Goal: Task Accomplishment & Management: Use online tool/utility

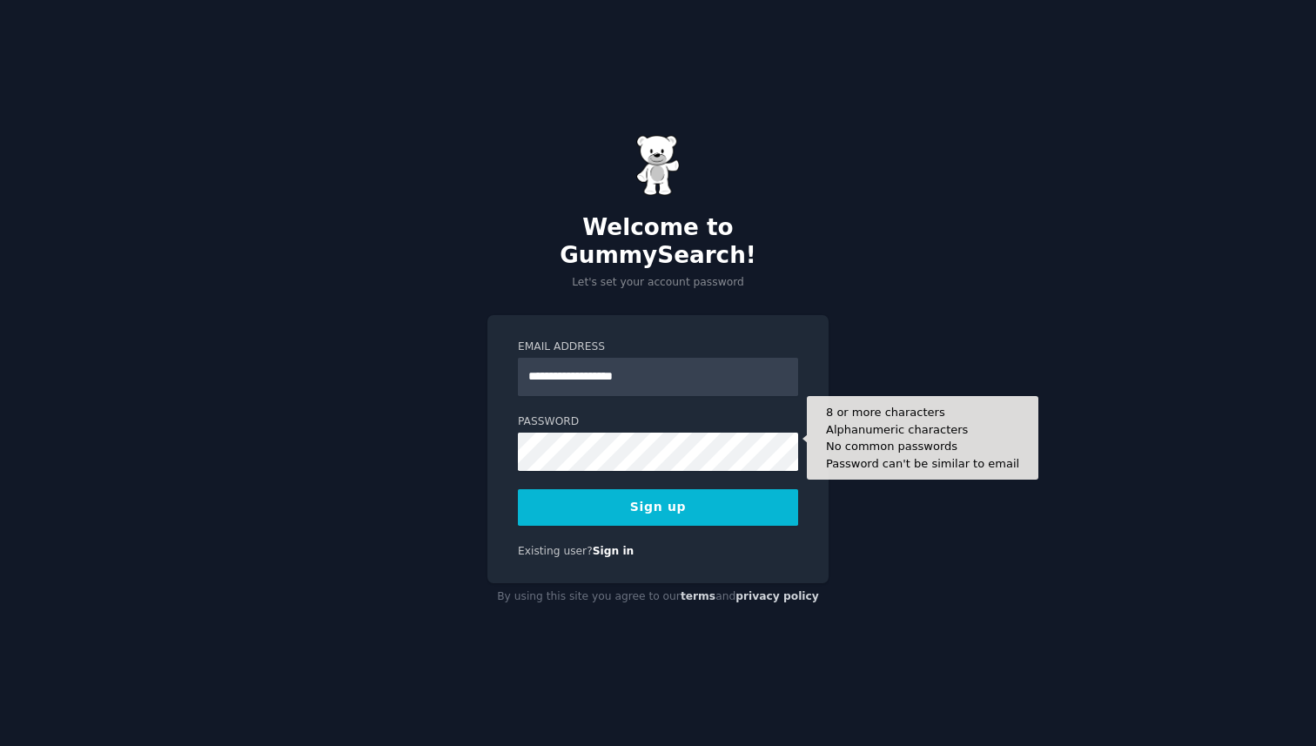
type input "**********"
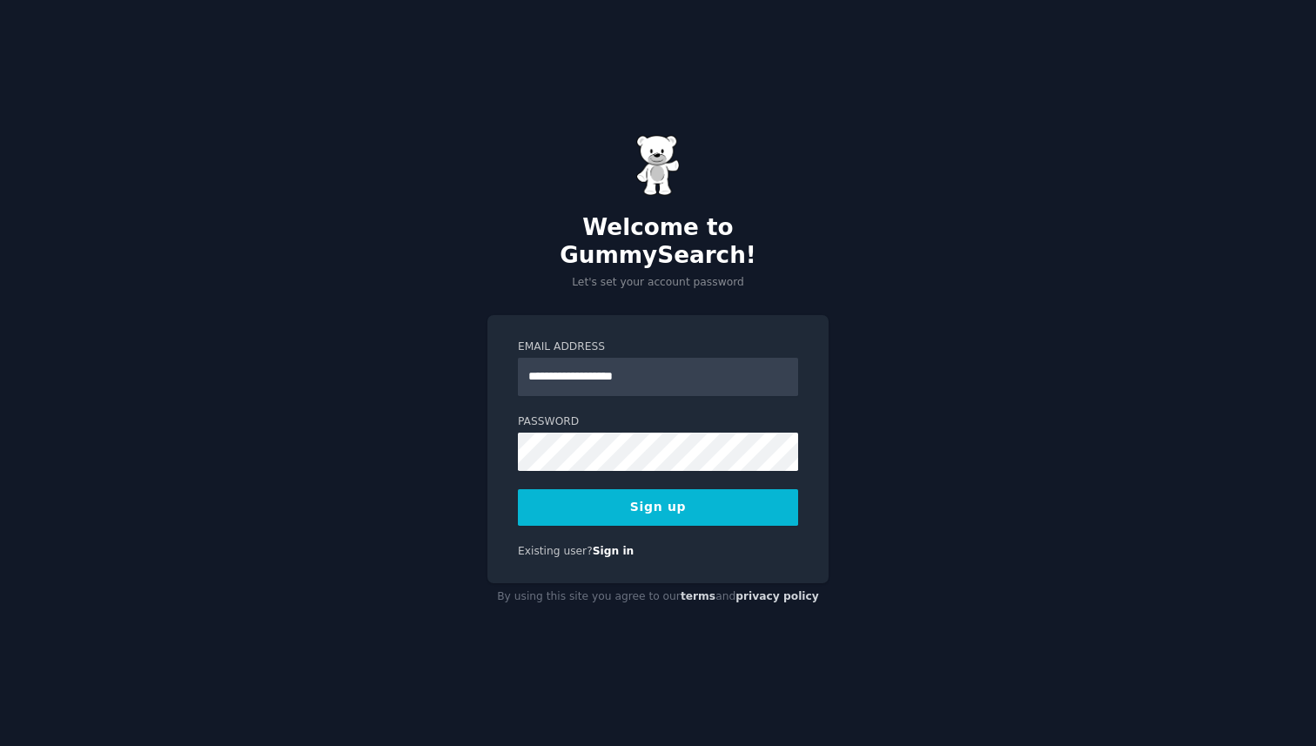
click at [721, 496] on button "Sign up" at bounding box center [658, 507] width 280 height 37
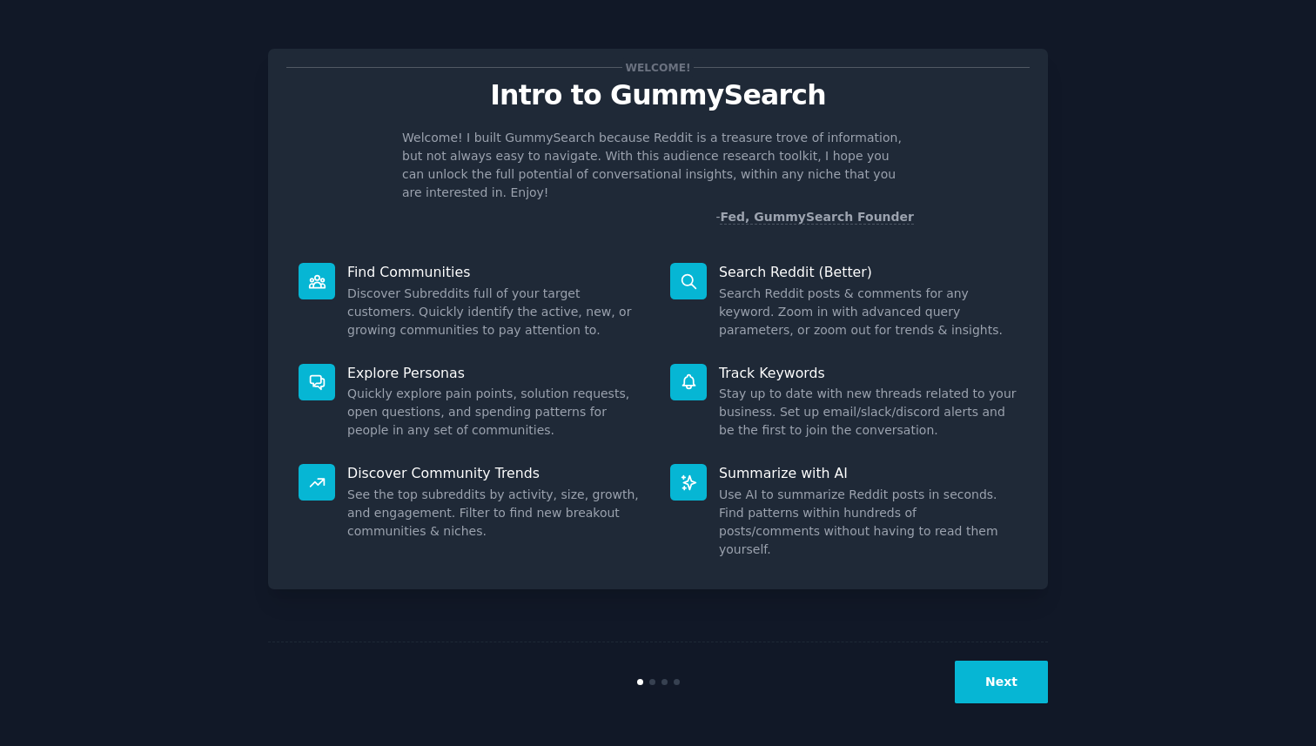
click at [1020, 689] on button "Next" at bounding box center [1001, 682] width 93 height 43
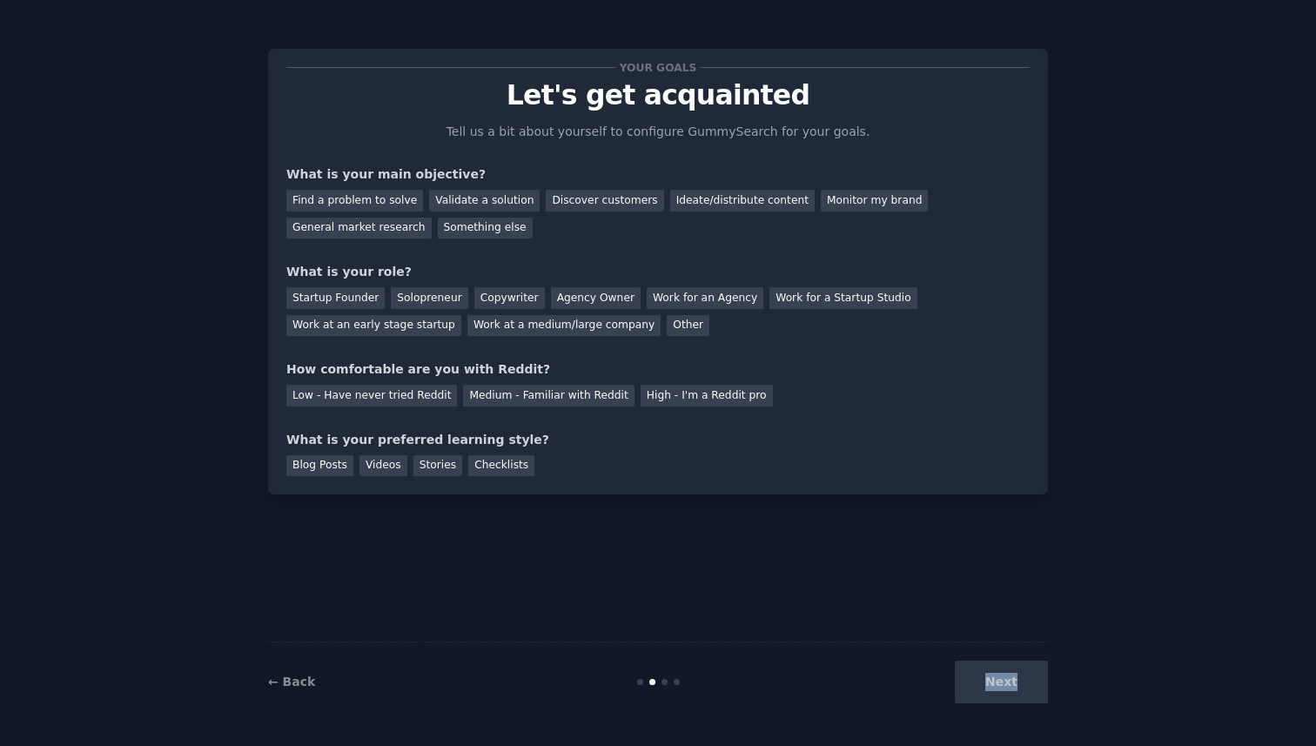
click at [1020, 689] on div "Next" at bounding box center [918, 682] width 260 height 43
click at [777, 535] on div "Your goals Let's get acquainted Tell us a bit about yourself to configure Gummy…" at bounding box center [658, 372] width 780 height 697
click at [1003, 688] on div "Next" at bounding box center [918, 682] width 260 height 43
click at [402, 198] on div "Find a problem to solve" at bounding box center [354, 201] width 137 height 22
click at [366, 302] on div "Startup Founder" at bounding box center [335, 298] width 98 height 22
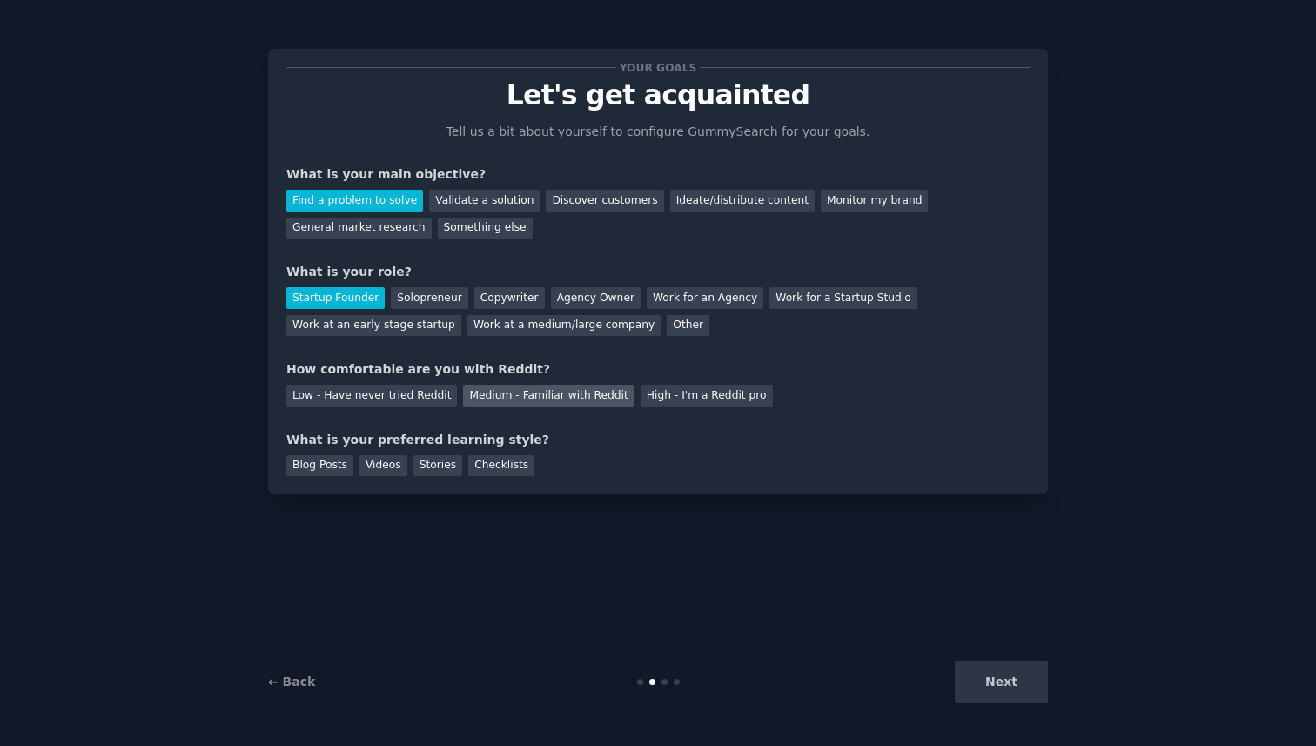
click at [555, 397] on div "Medium - Familiar with Reddit" at bounding box center [548, 396] width 171 height 22
click at [325, 471] on div "Blog Posts" at bounding box center [319, 466] width 67 height 22
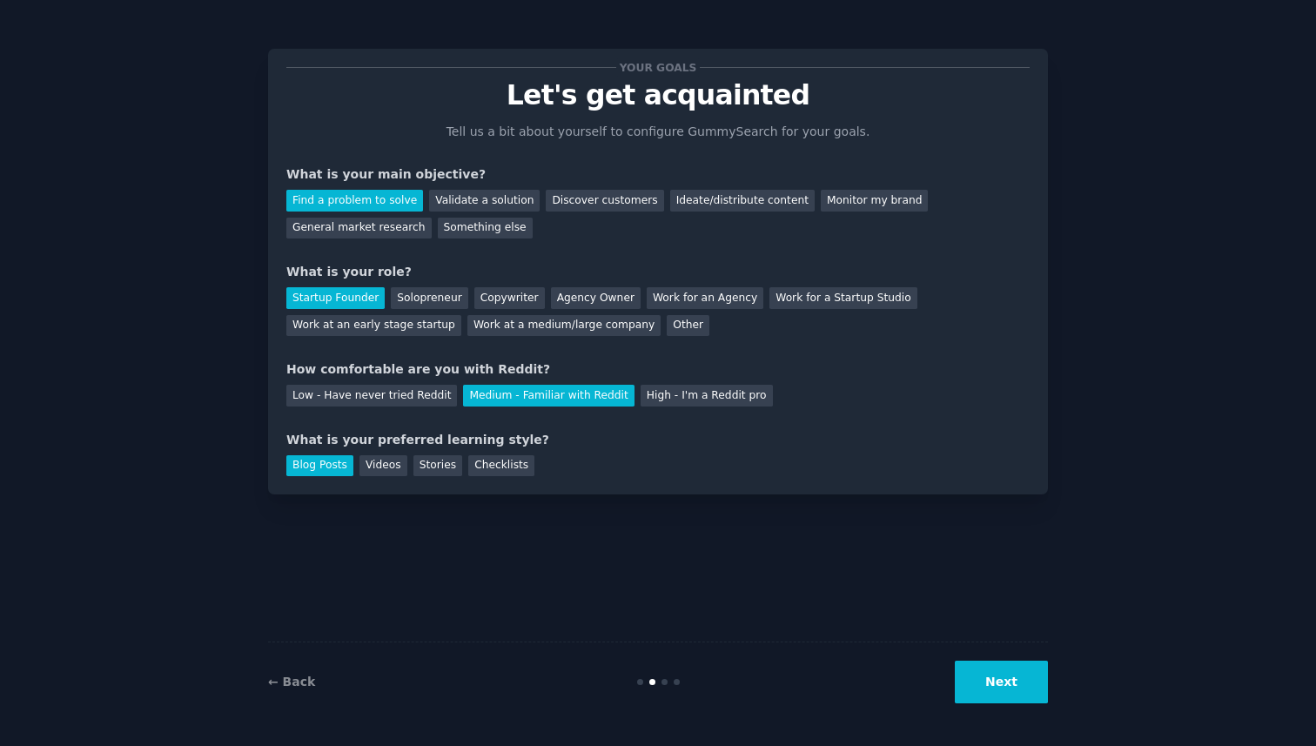
click at [1062, 687] on div "Your goals Let's get acquainted Tell us a bit about yourself to configure Gummy…" at bounding box center [658, 372] width 1268 height 697
click at [1032, 683] on button "Next" at bounding box center [1001, 682] width 93 height 43
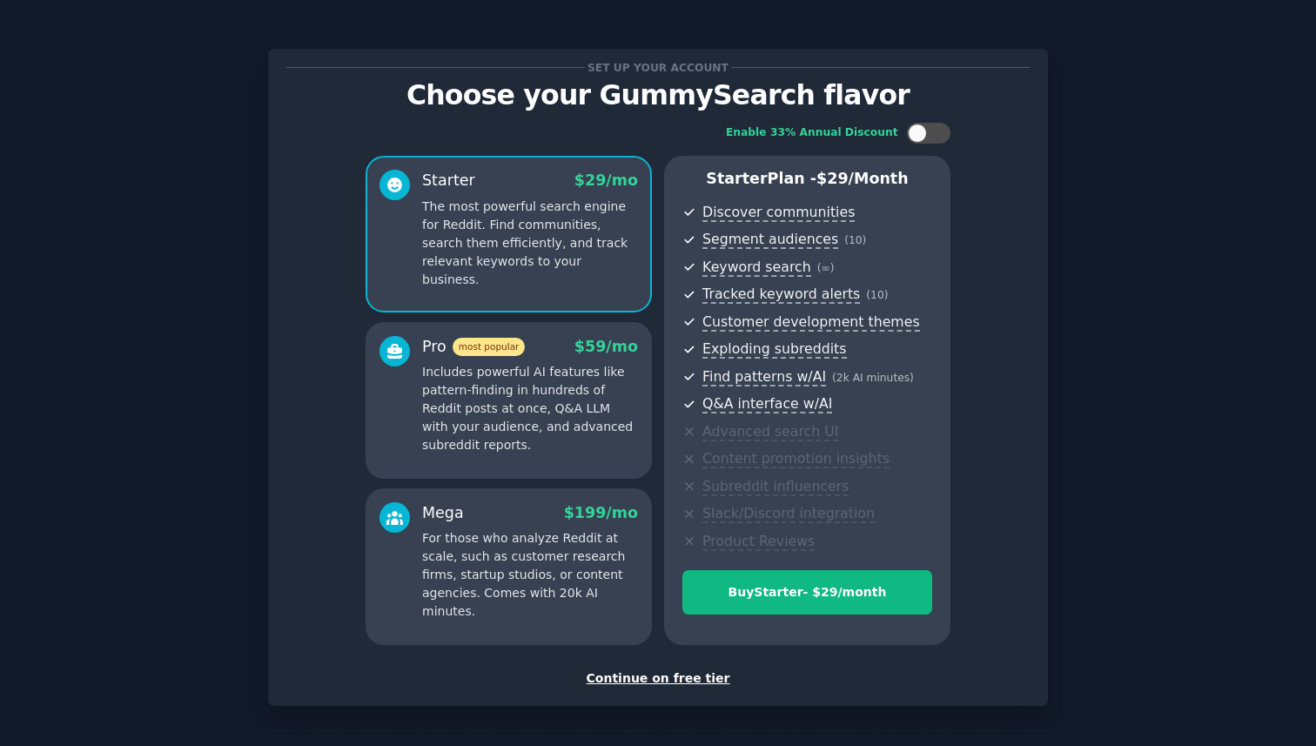
click at [676, 682] on div "Continue on free tier" at bounding box center [658, 679] width 744 height 18
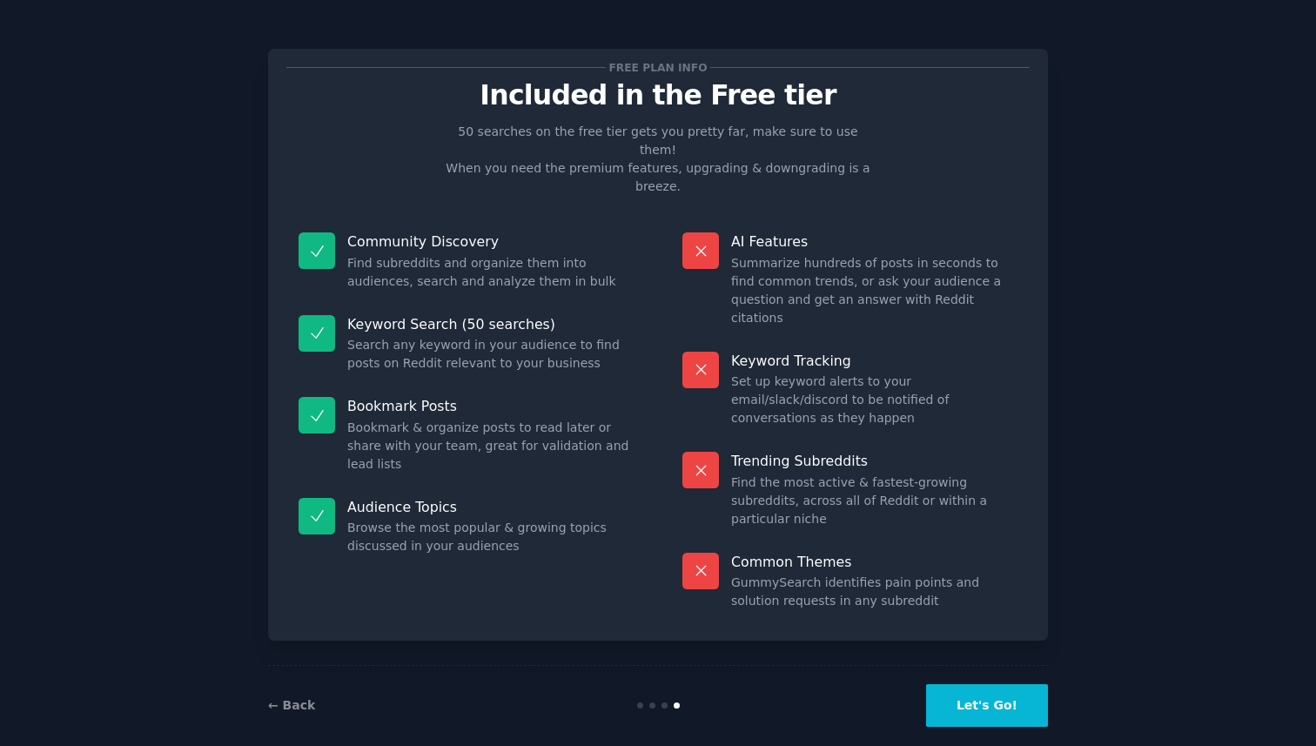
click at [991, 687] on button "Let's Go!" at bounding box center [987, 705] width 122 height 43
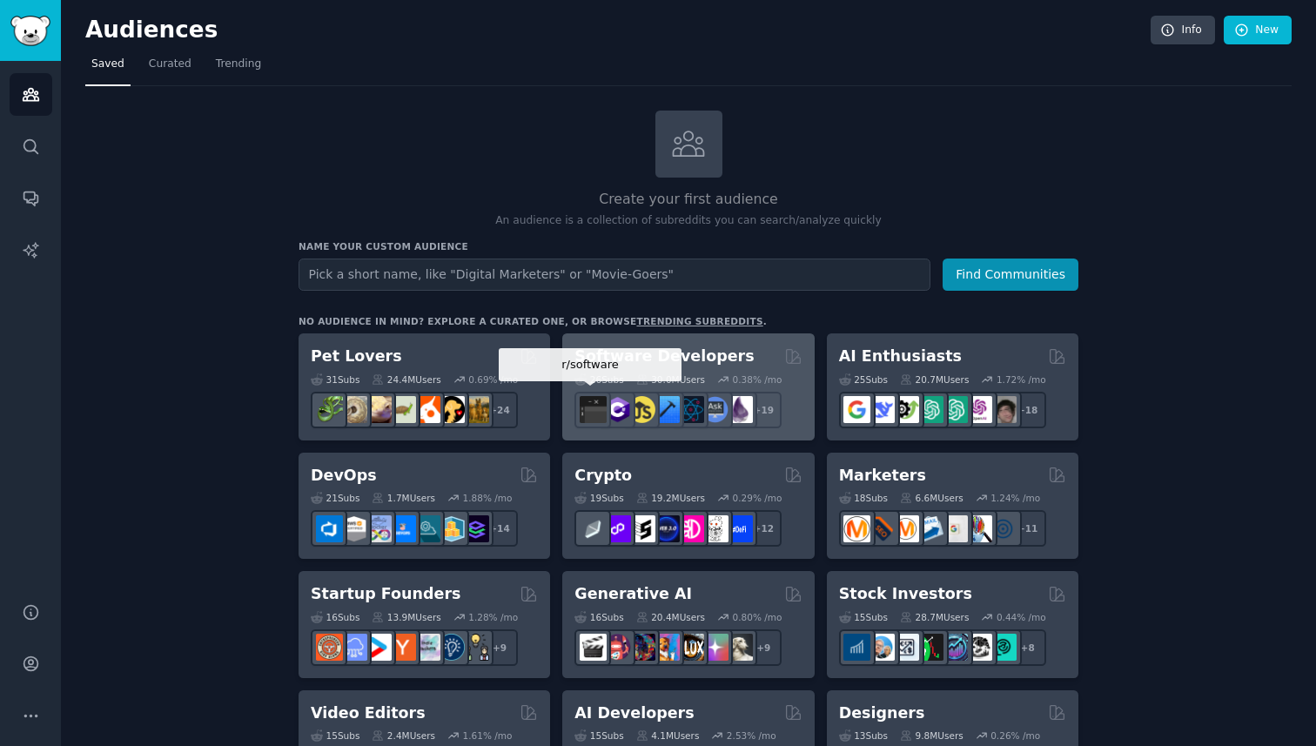
scroll to position [74, 0]
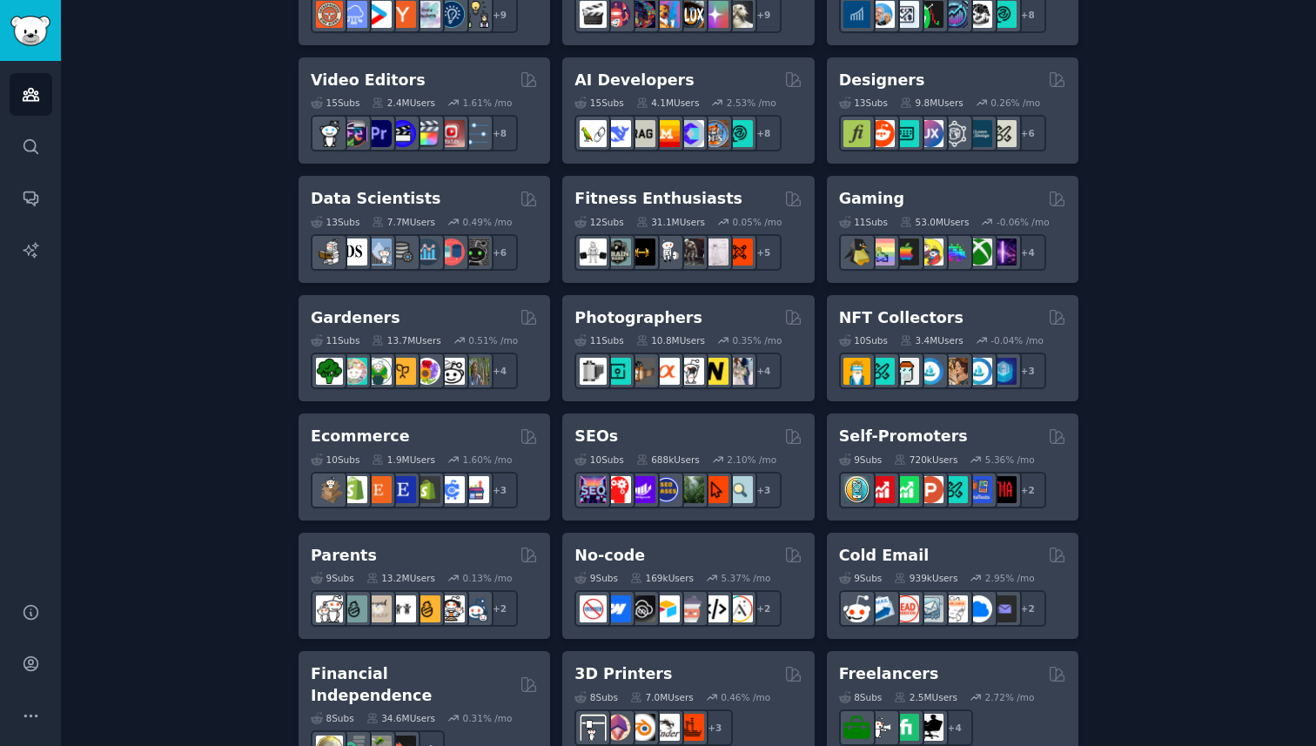
scroll to position [636, 0]
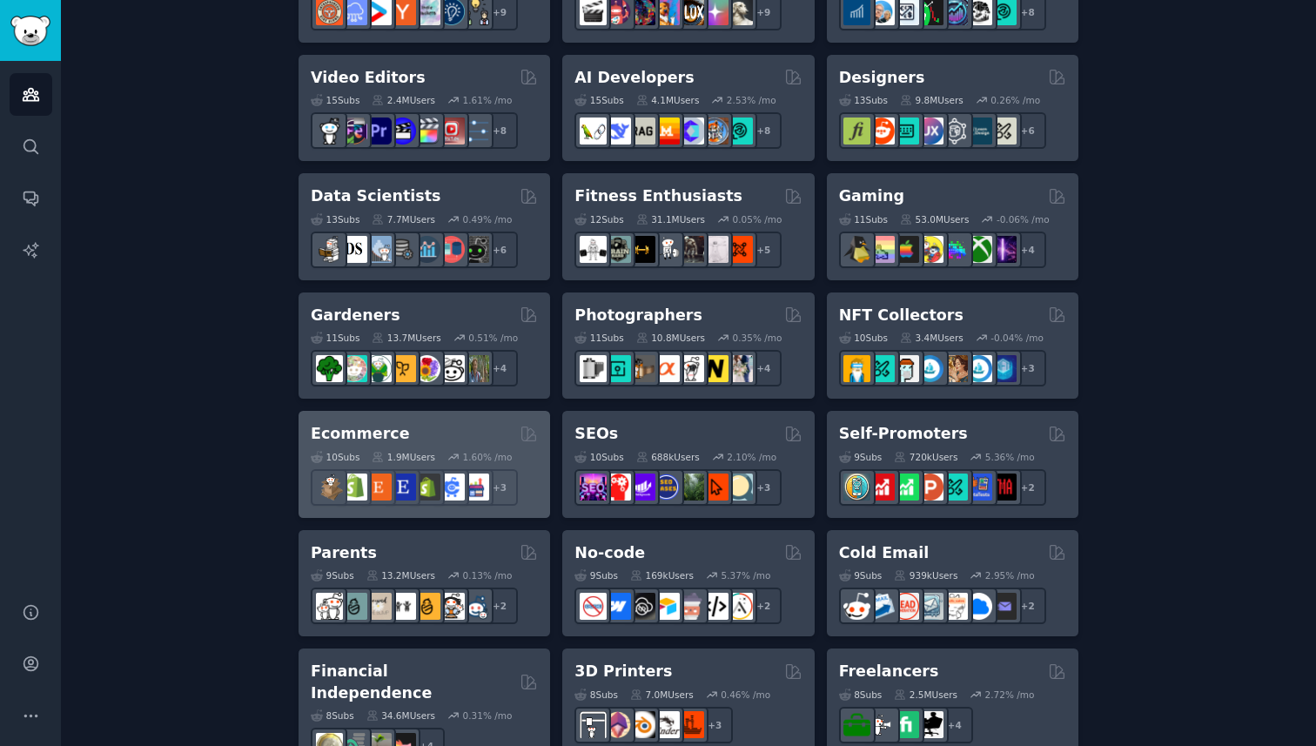
click at [514, 460] on div "10 Sub s 1.9M Users 1.60 % /mo" at bounding box center [424, 457] width 227 height 12
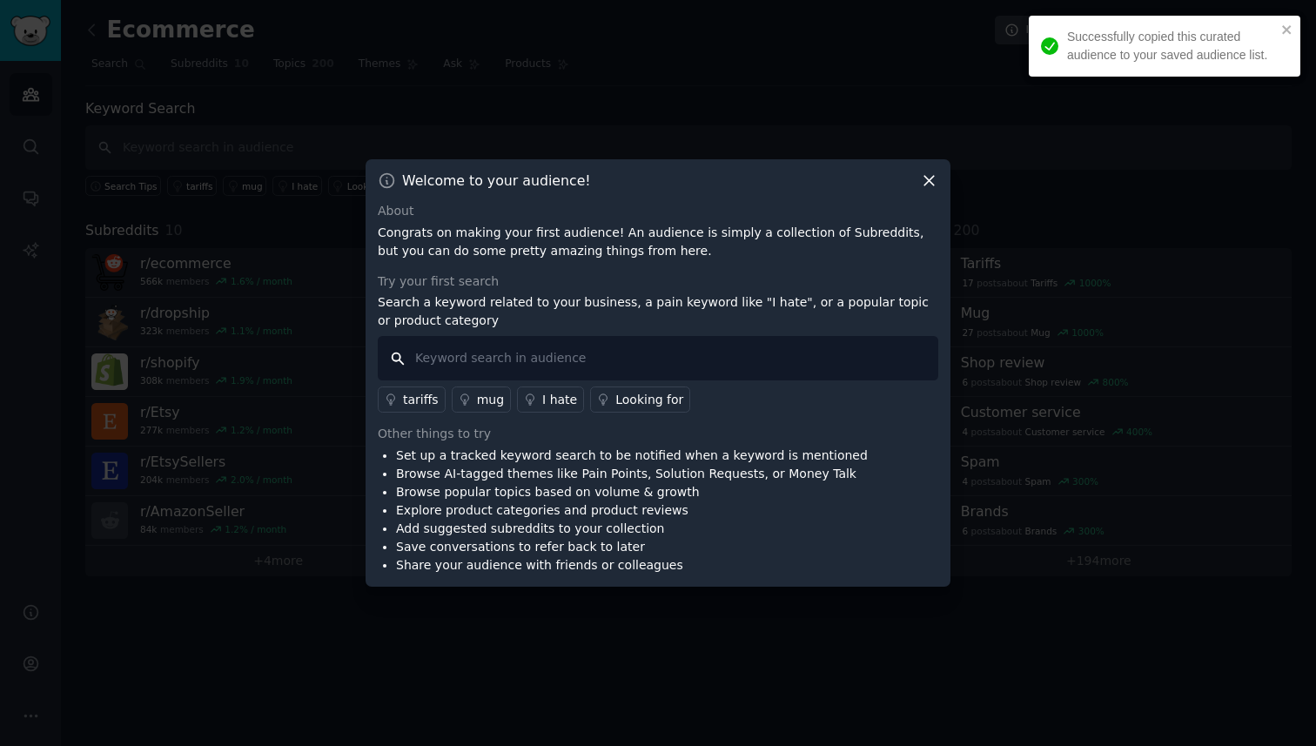
click at [569, 364] on input "text" at bounding box center [658, 358] width 561 height 44
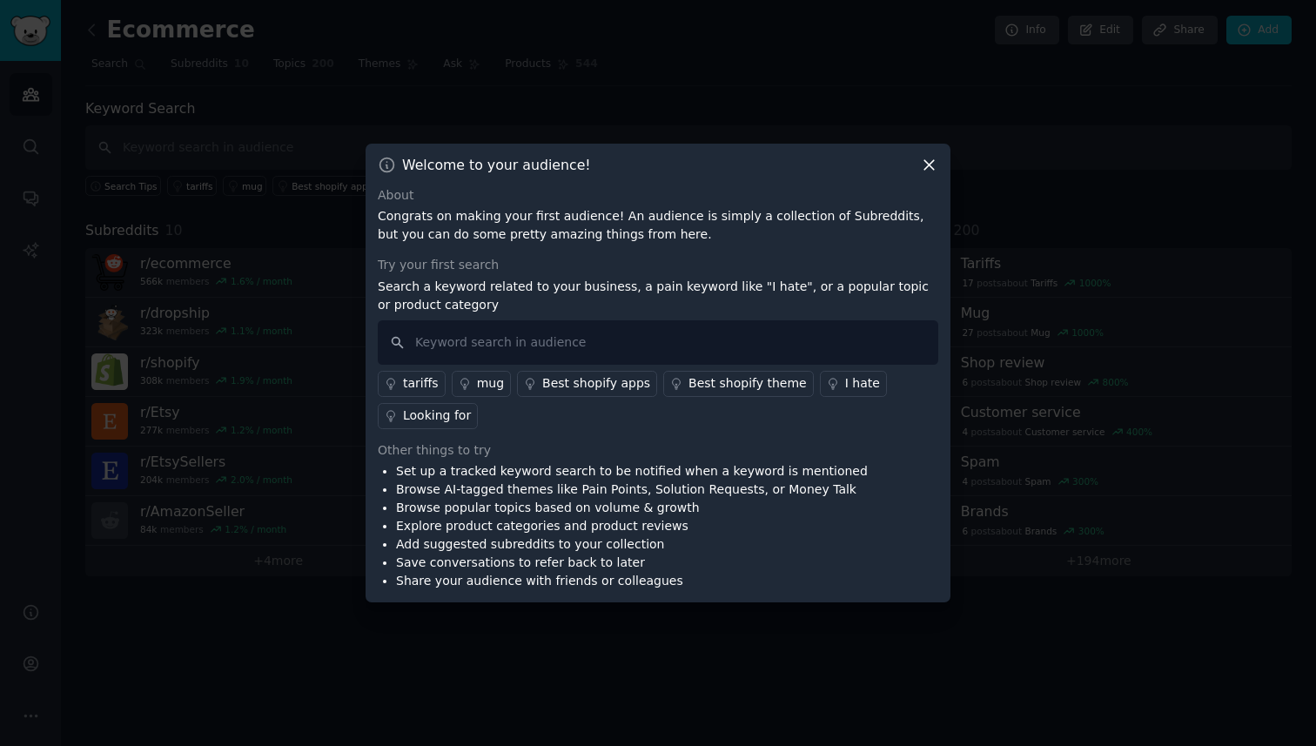
click at [827, 380] on icon at bounding box center [833, 384] width 12 height 12
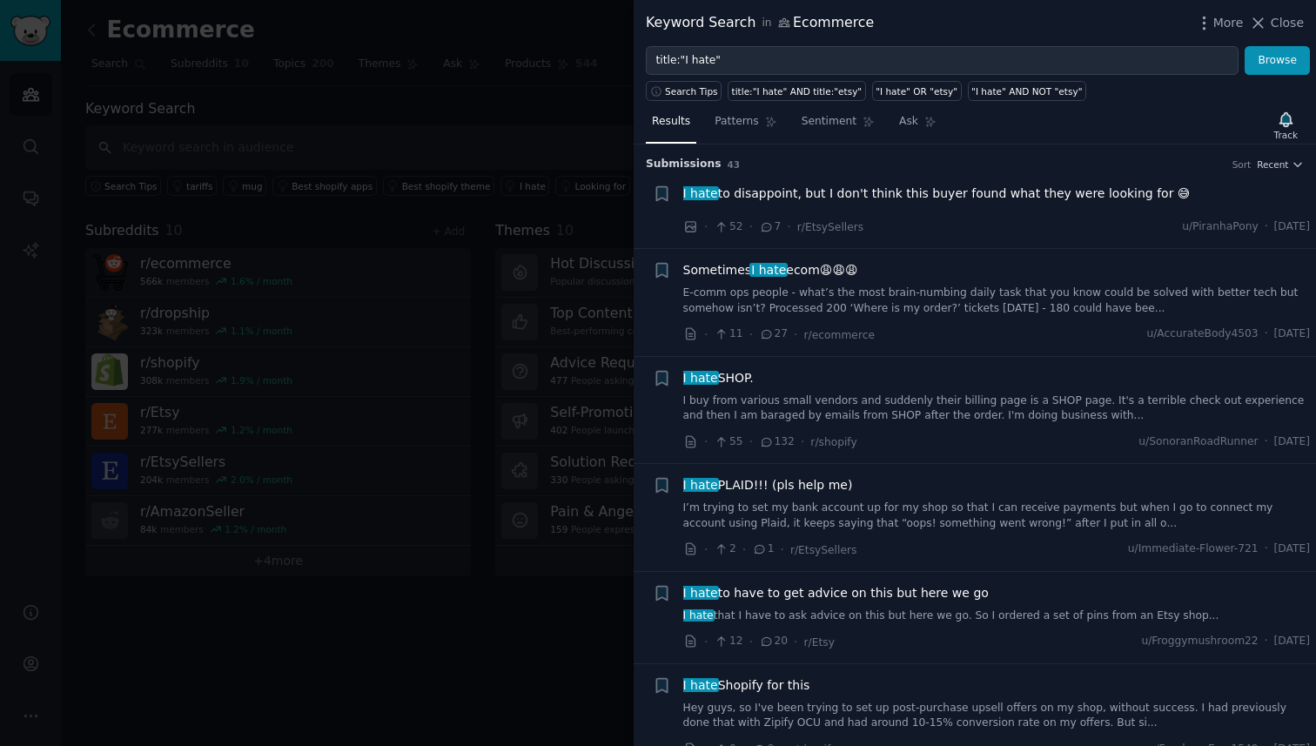
click at [942, 141] on div "Results Patterns Sentiment Ask Track" at bounding box center [975, 125] width 683 height 37
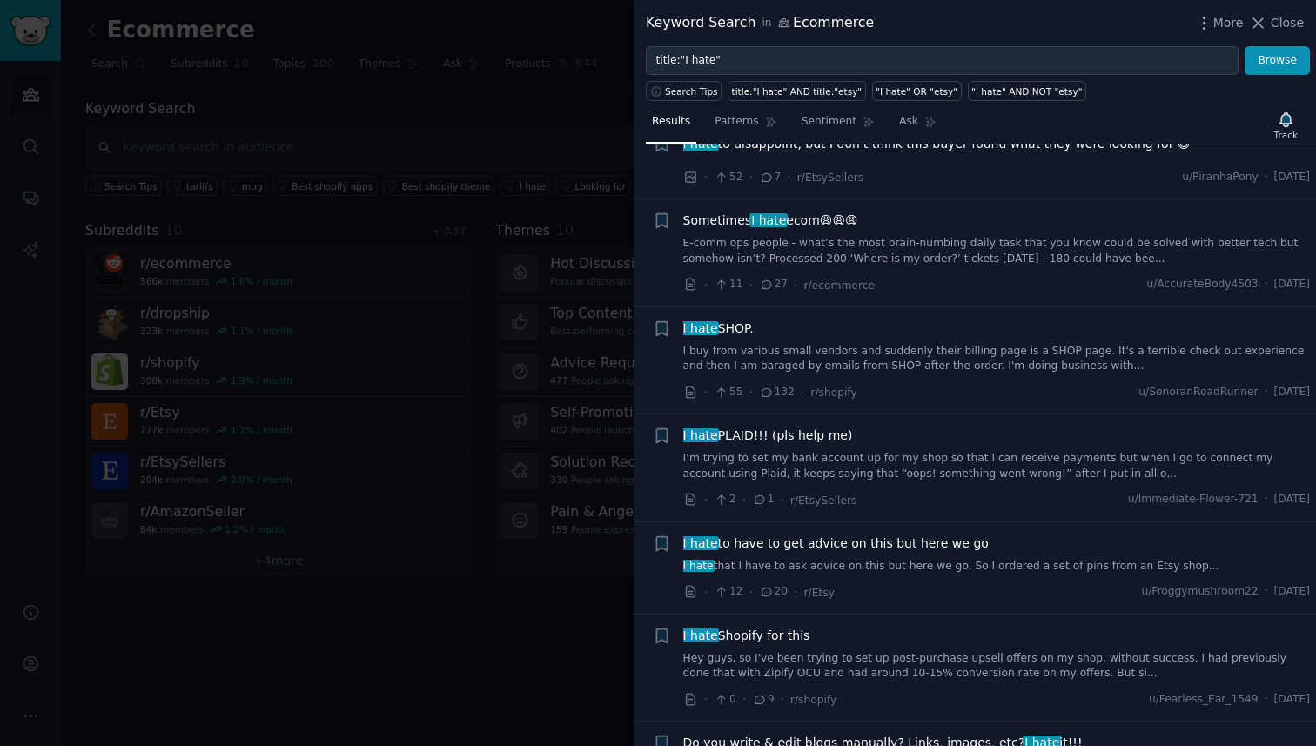
scroll to position [51, 0]
click at [959, 273] on div "Sometimes I hate ecom😩😩😩 E-comm ops people - what’s the most brain-numbing dail…" at bounding box center [997, 251] width 628 height 83
click at [965, 262] on link "E-comm ops people - what’s the most brain-numbing daily task that you know coul…" at bounding box center [997, 249] width 628 height 30
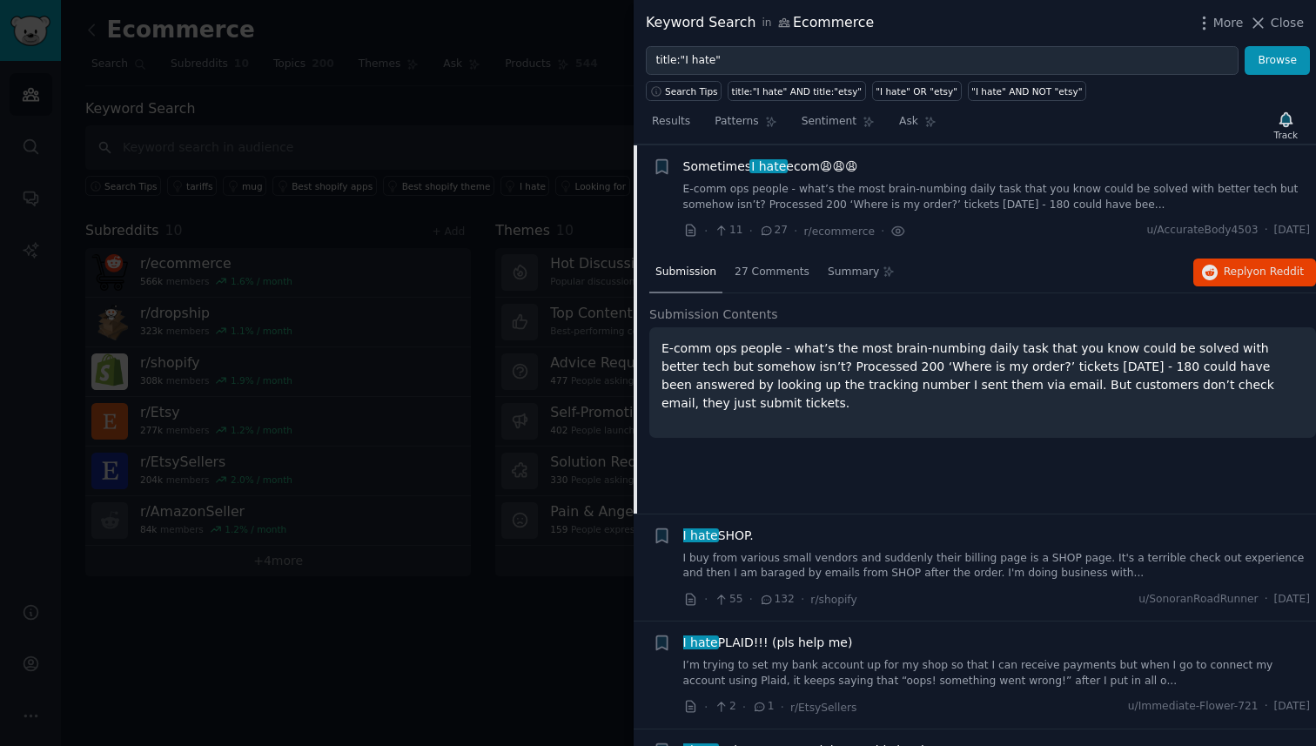
scroll to position [104, 0]
click at [1248, 290] on div "Submission 27 Comments Summary Reply on Reddit" at bounding box center [983, 273] width 667 height 42
click at [1248, 286] on div "Submission 27 Comments Summary Reply on Reddit" at bounding box center [983, 273] width 667 height 42
click at [1248, 278] on span "Reply on Reddit" at bounding box center [1264, 272] width 80 height 16
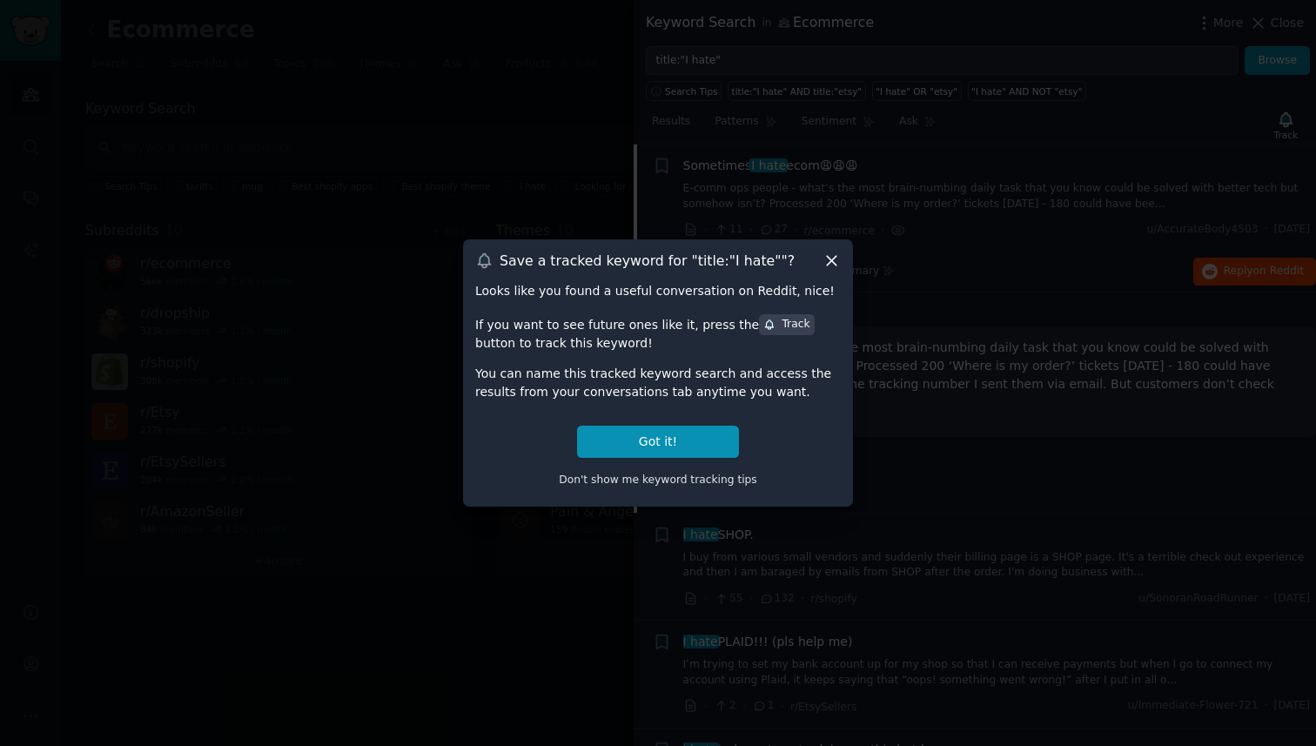
click at [831, 262] on icon at bounding box center [832, 261] width 10 height 10
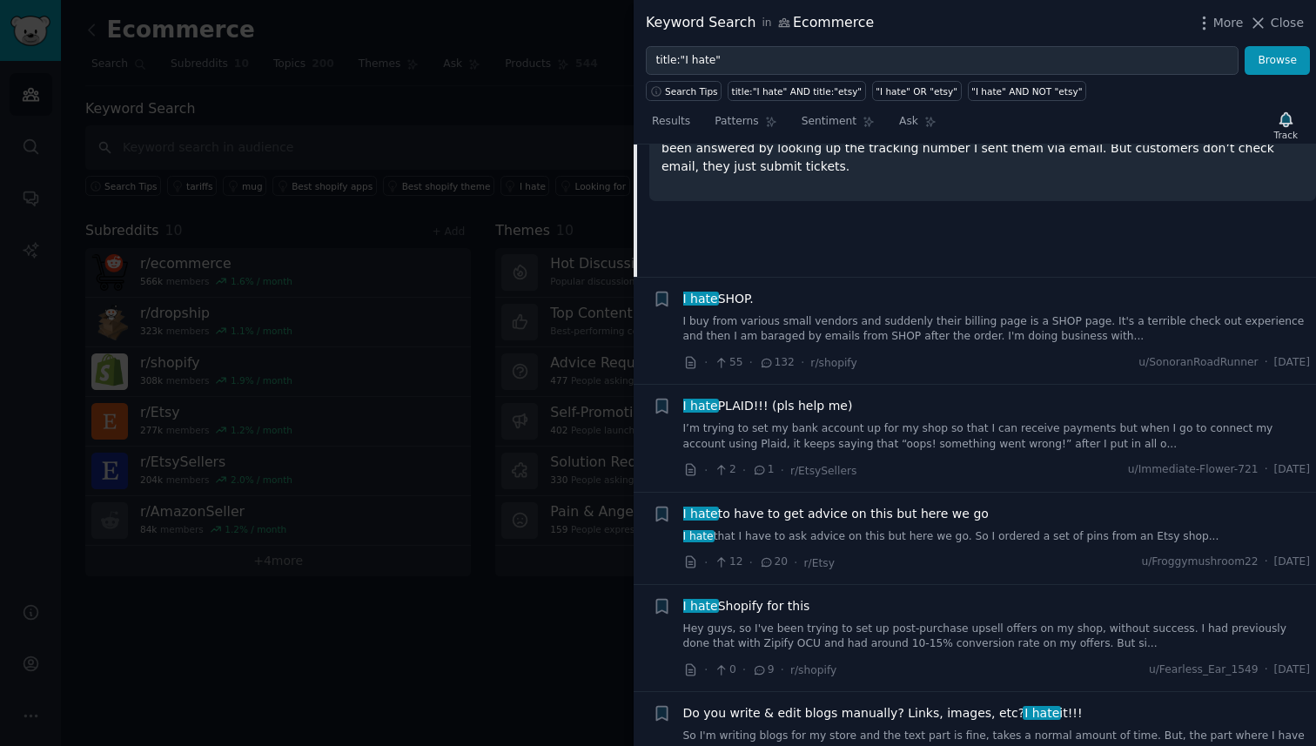
scroll to position [226, 0]
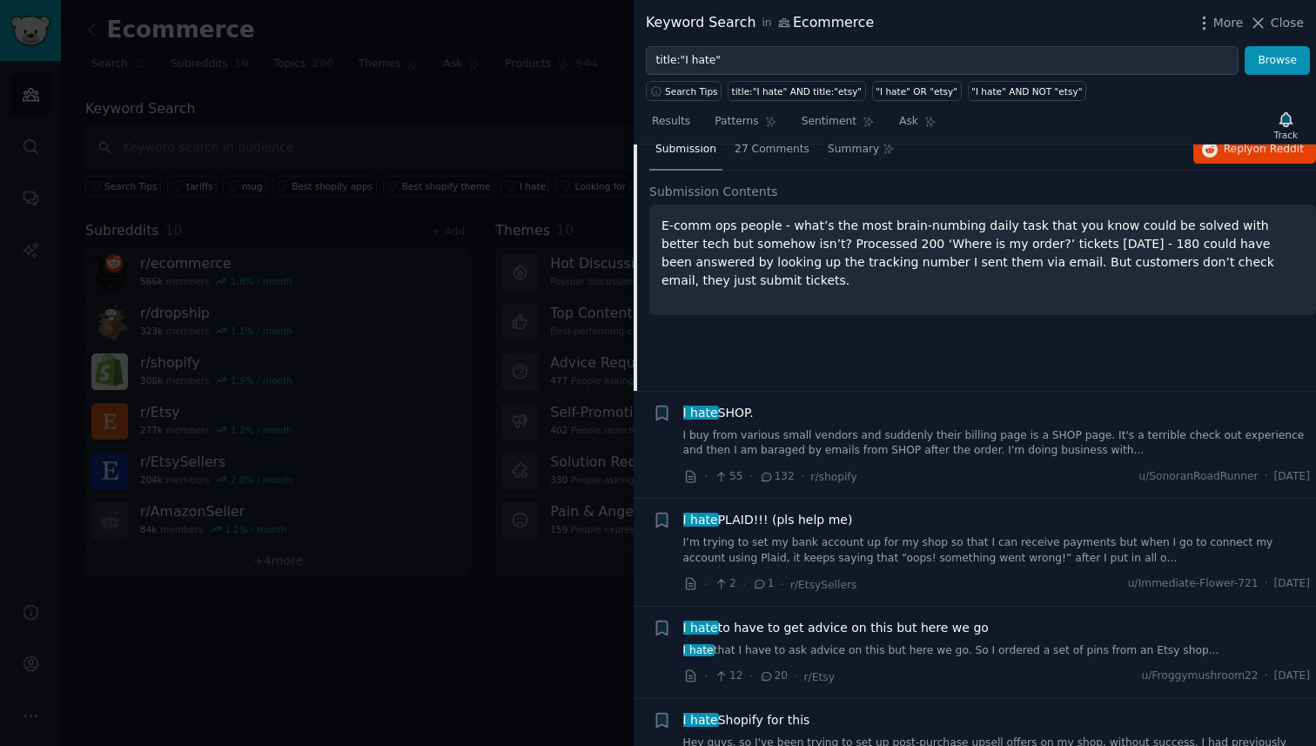
click at [578, 223] on div at bounding box center [658, 373] width 1316 height 746
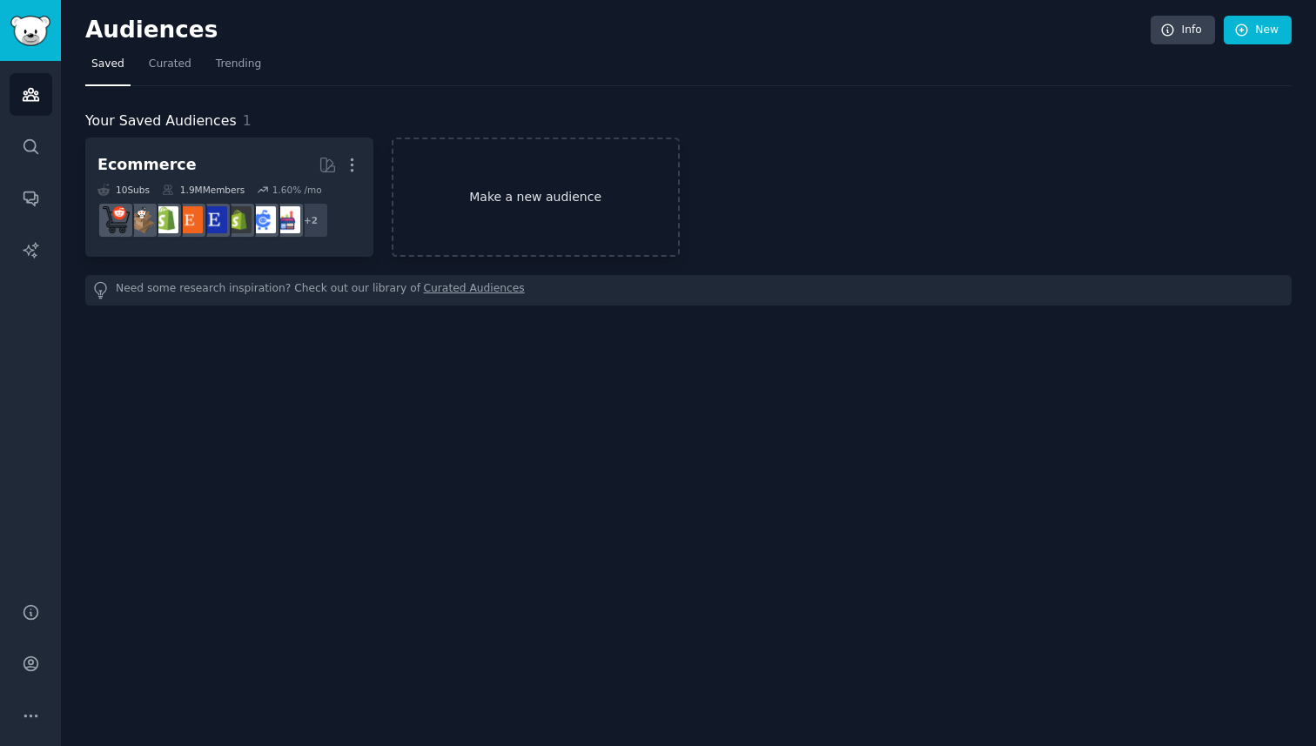
click at [540, 171] on link "Make a new audience" at bounding box center [536, 197] width 288 height 119
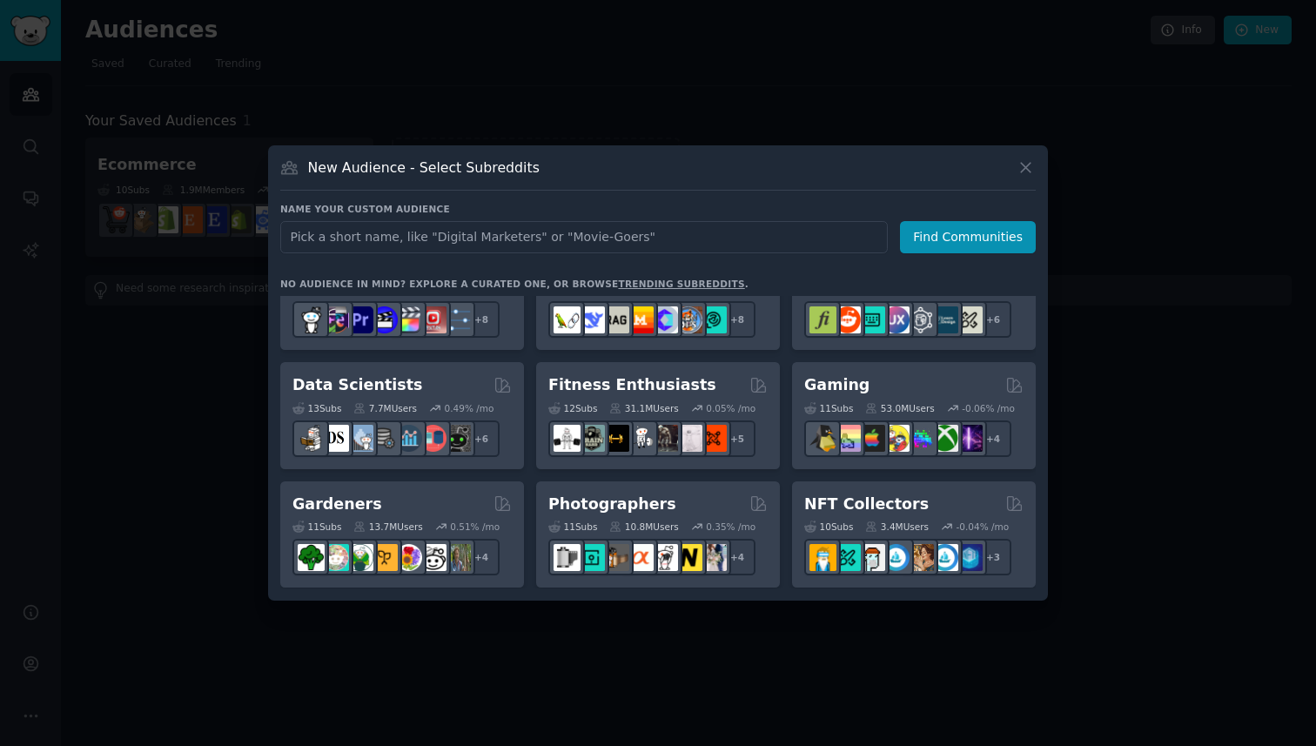
scroll to position [458, 0]
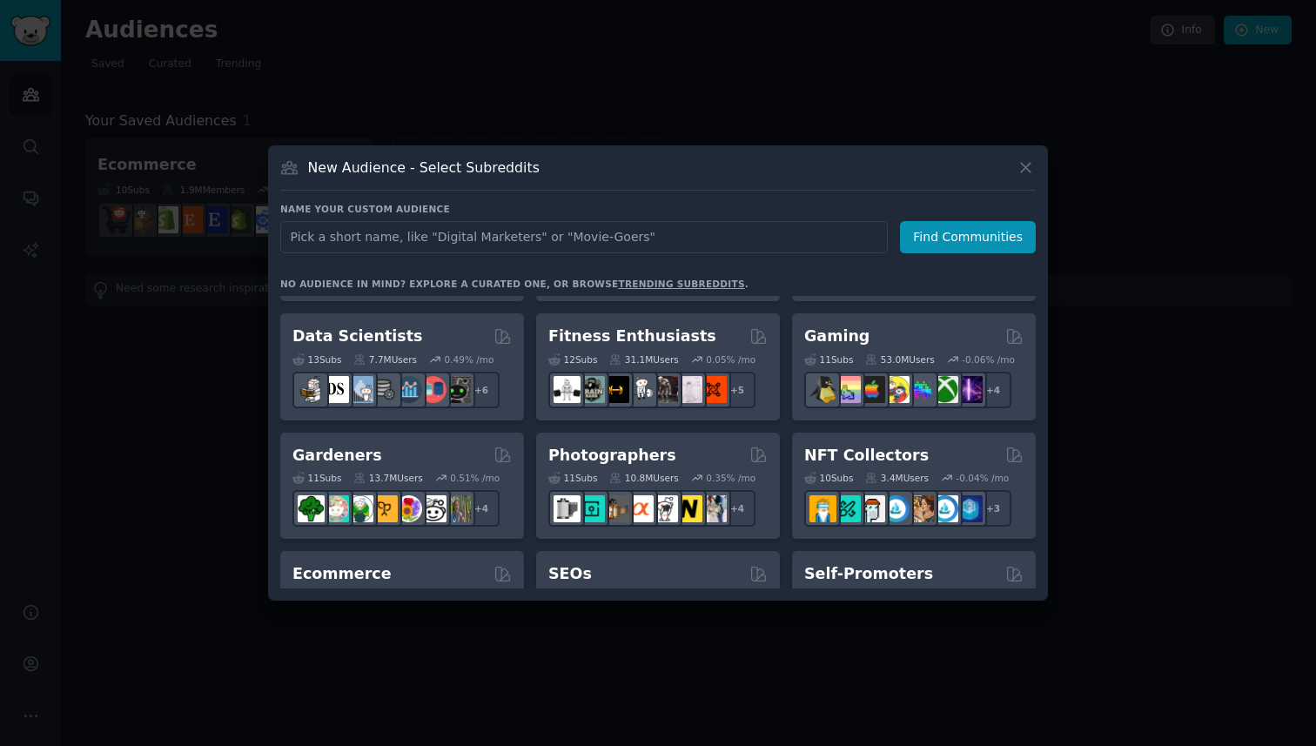
click at [667, 424] on div "Pet Lovers 31 Sub s 24.4M Users 0.69 % /mo + 24 Software Developers 26 Sub s 30…" at bounding box center [658, 674] width 756 height 1673
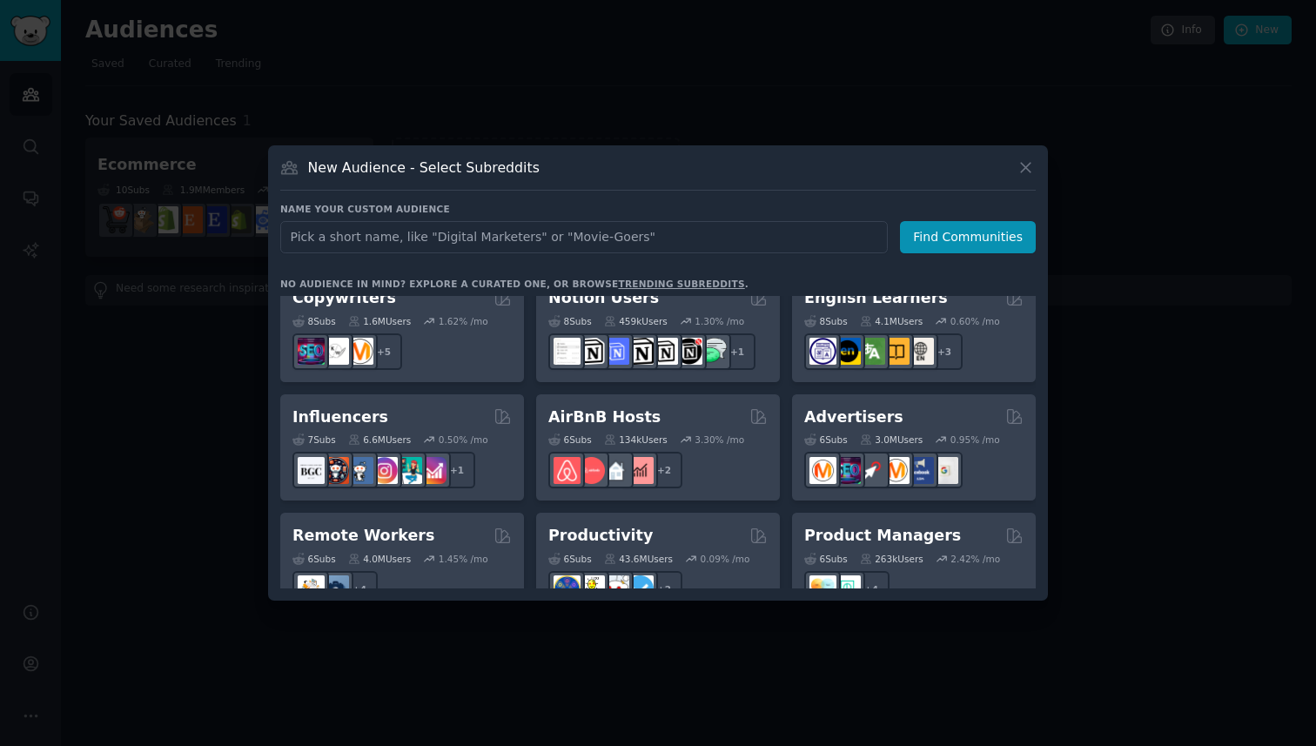
scroll to position [1148, 0]
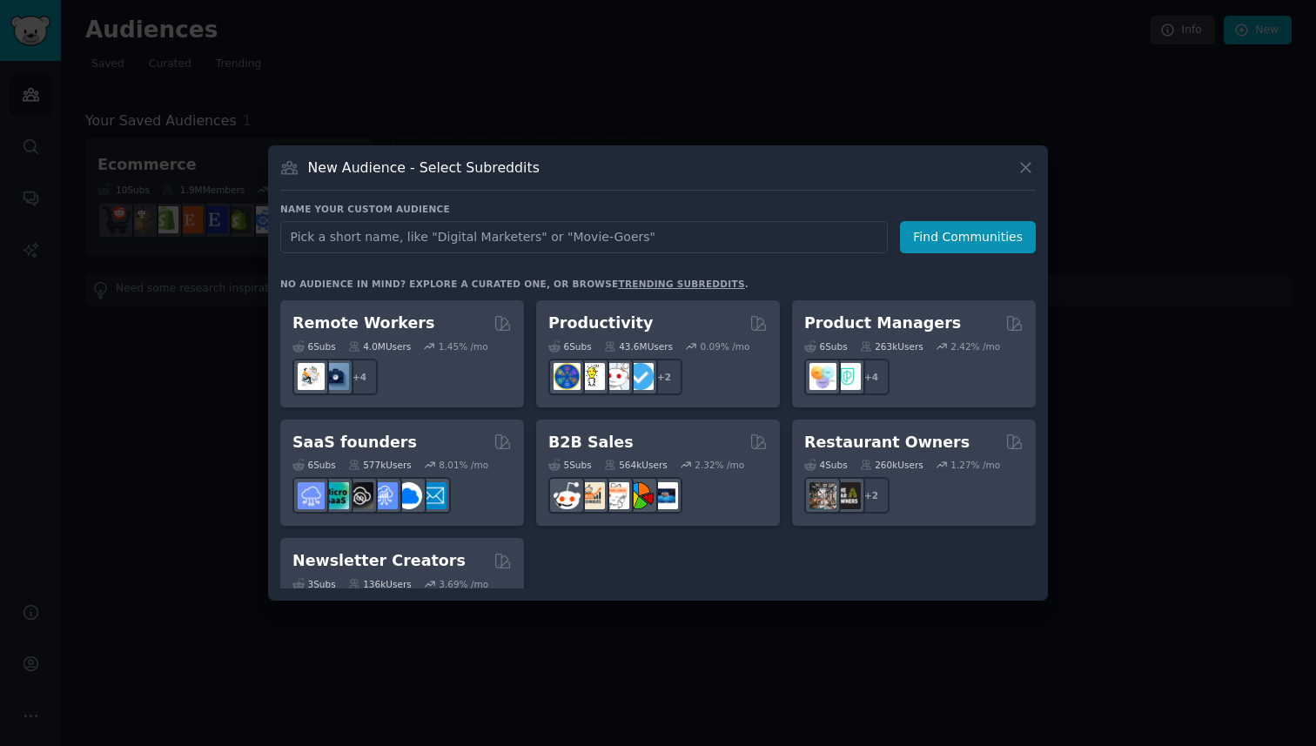
scroll to position [1359, 0]
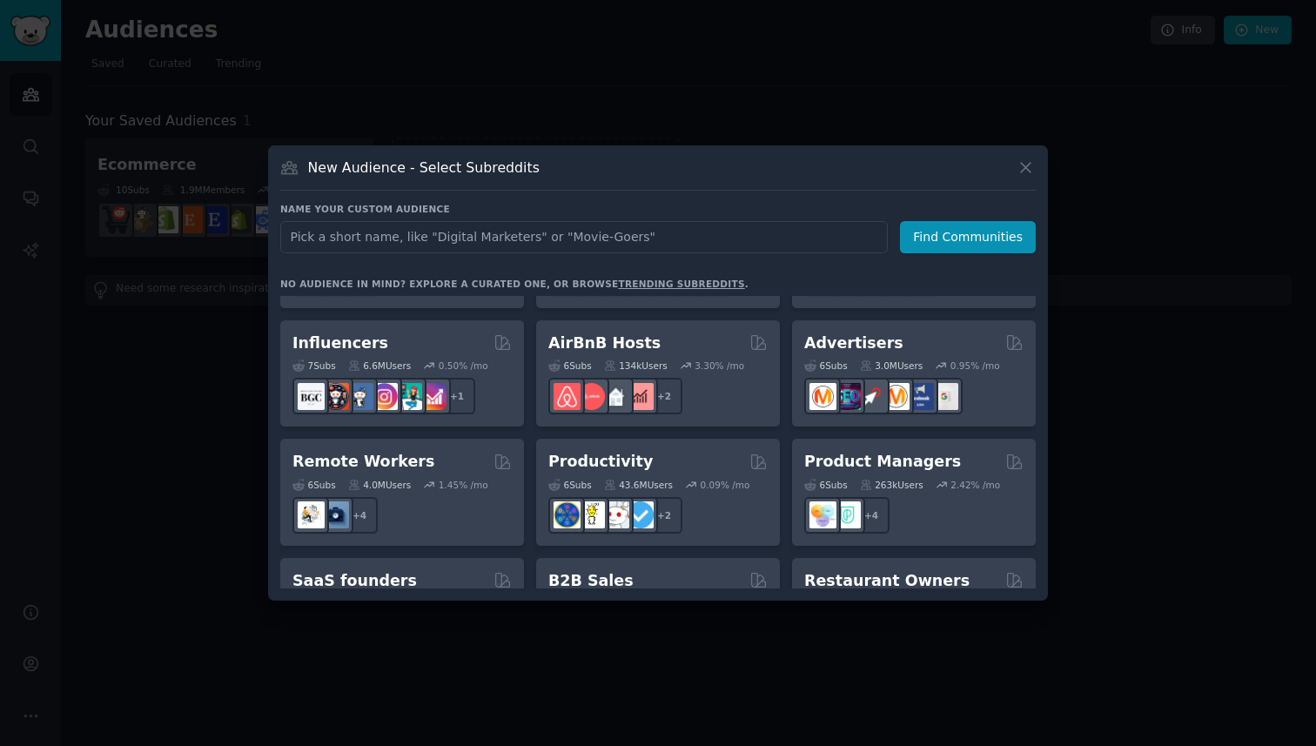
scroll to position [1072, 0]
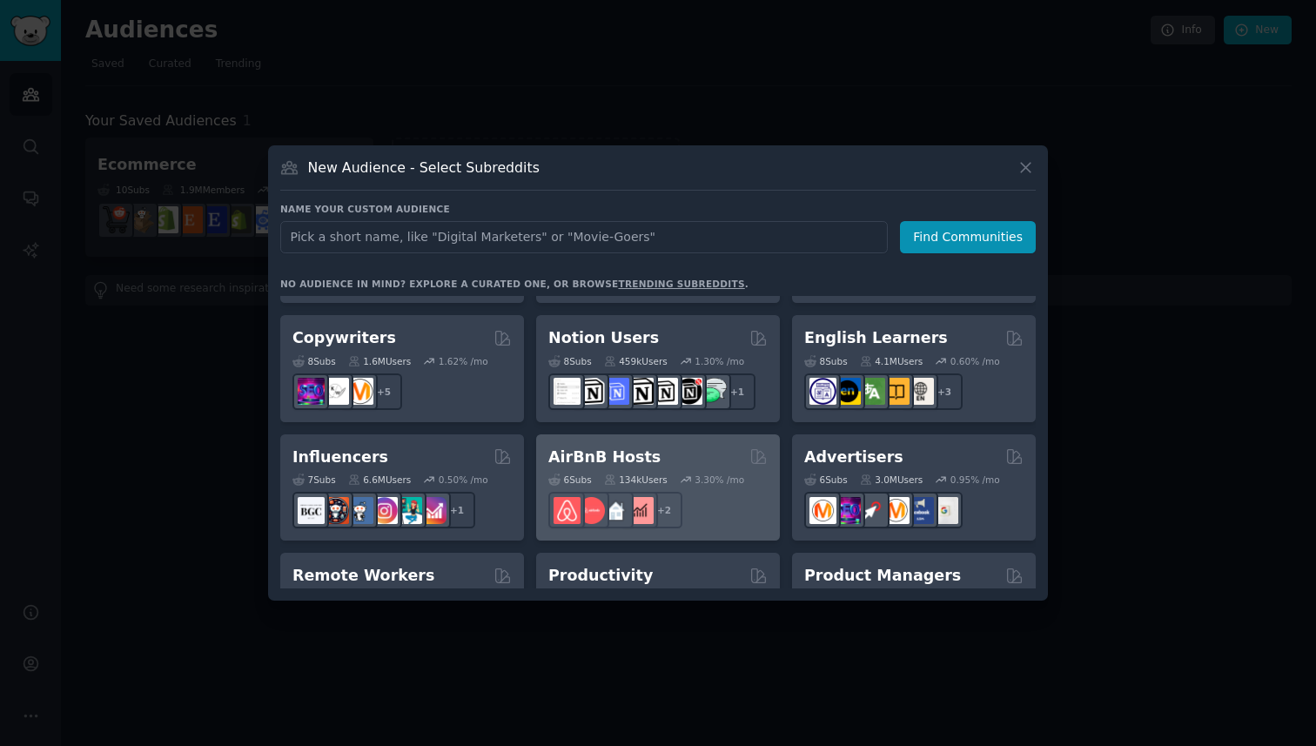
click at [671, 447] on div "AirBnB Hosts" at bounding box center [658, 458] width 219 height 22
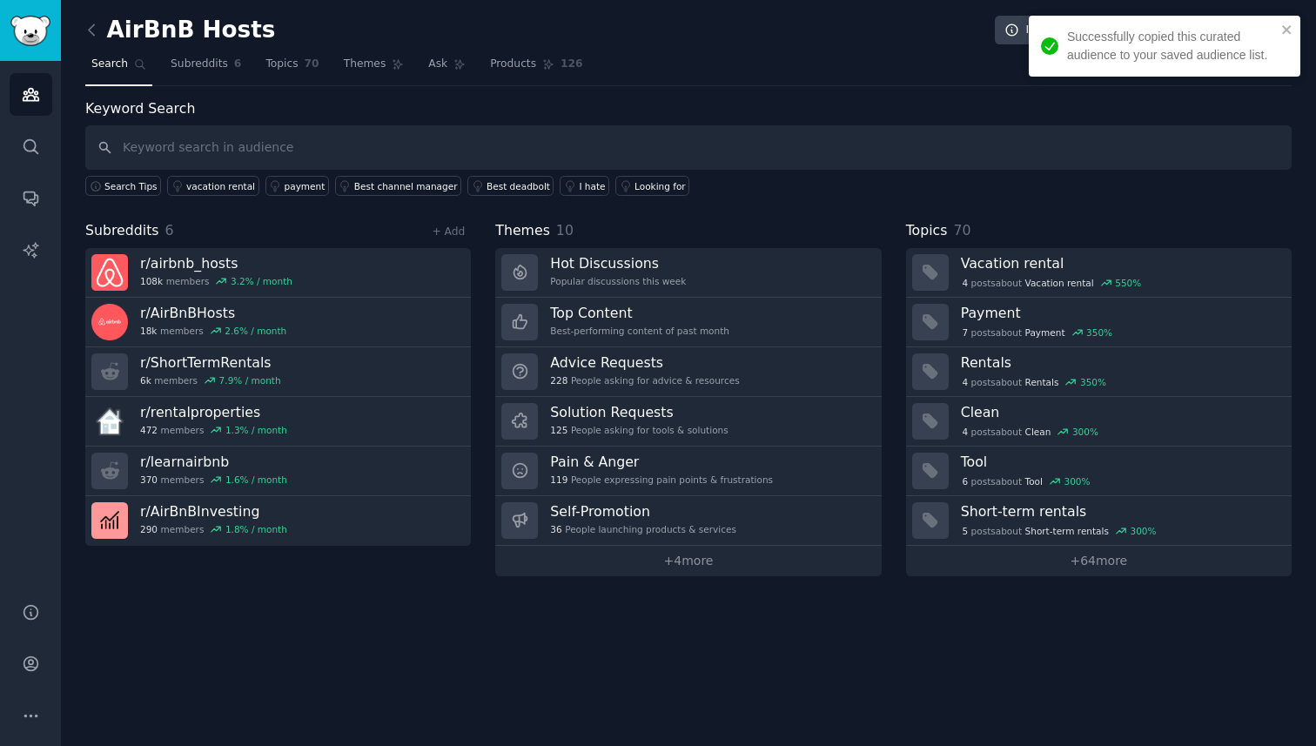
click at [400, 153] on input "text" at bounding box center [688, 147] width 1207 height 44
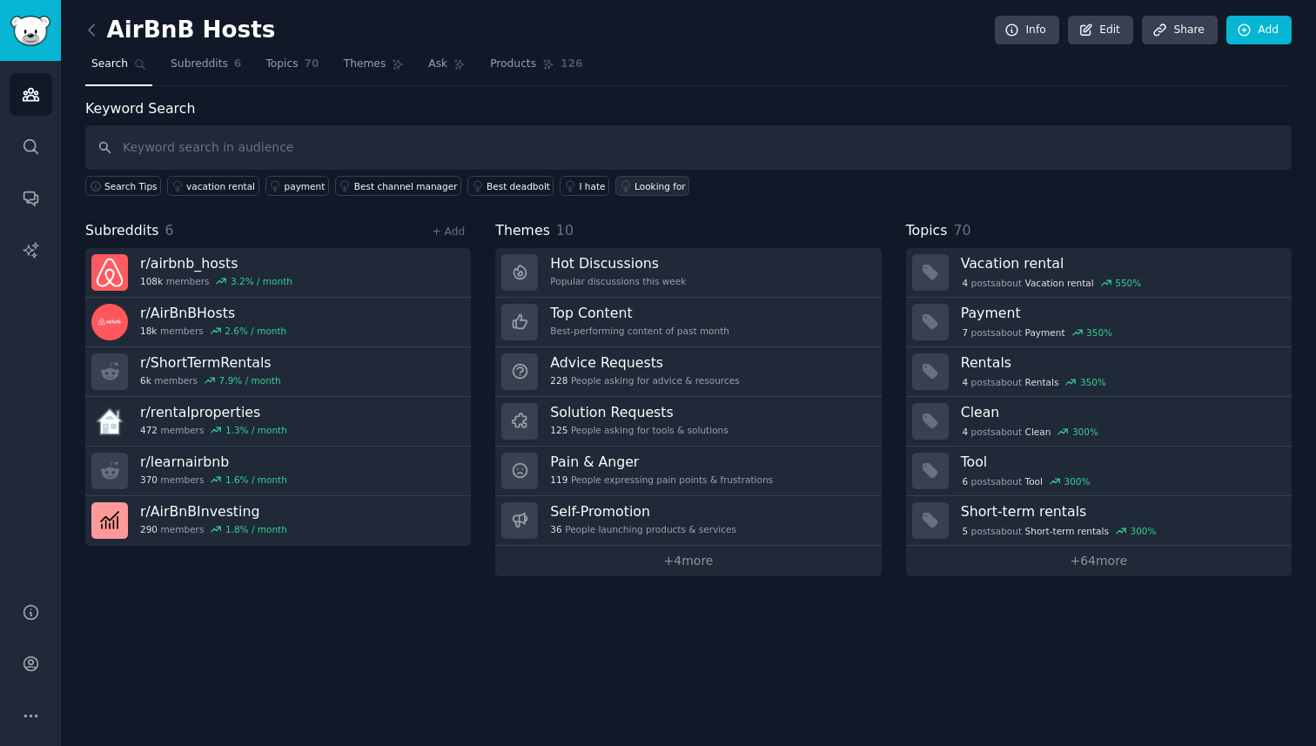
click at [650, 185] on div "Looking for" at bounding box center [660, 186] width 51 height 12
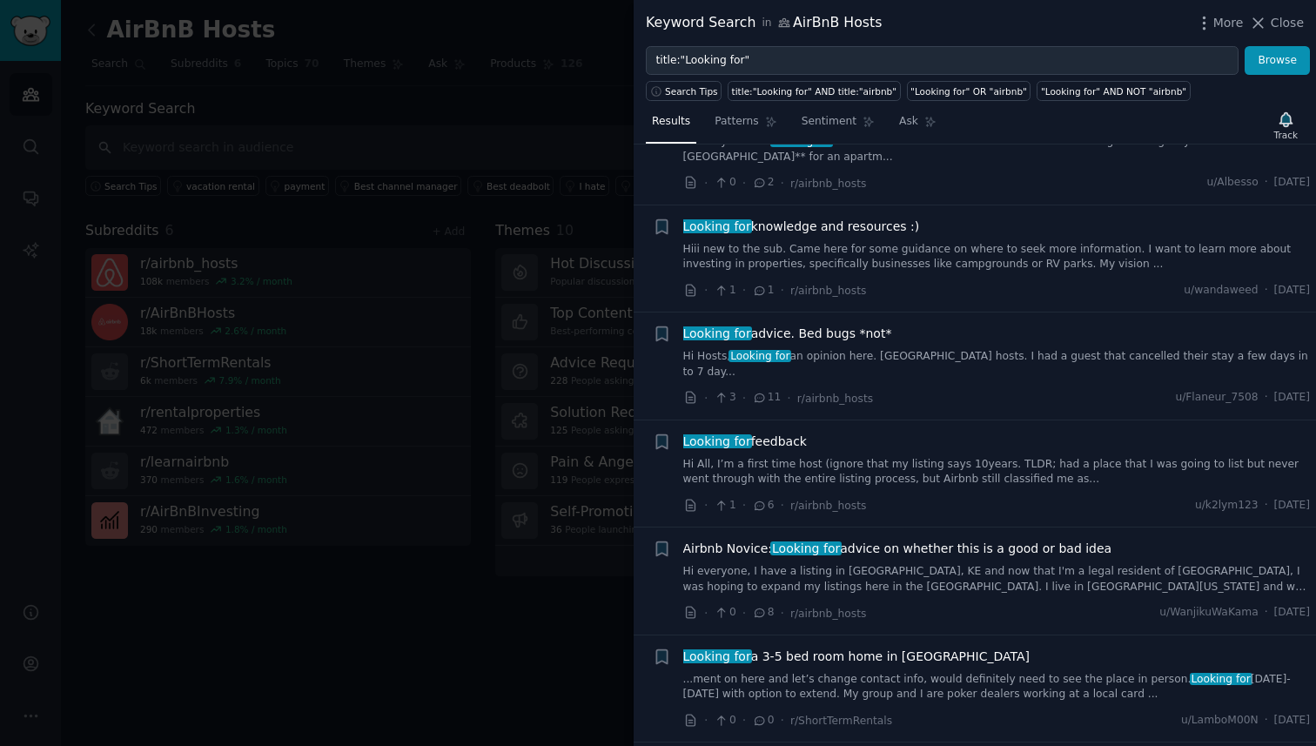
scroll to position [414, 0]
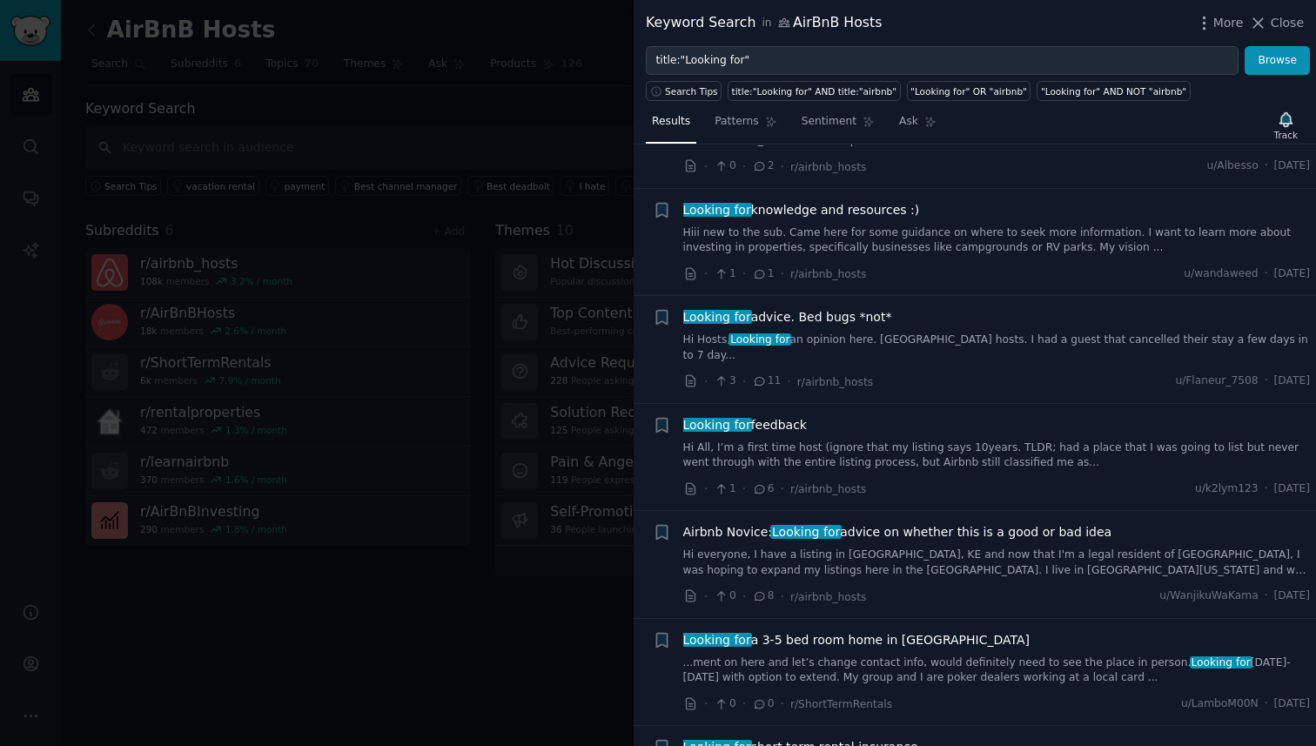
click at [514, 377] on div at bounding box center [658, 373] width 1316 height 746
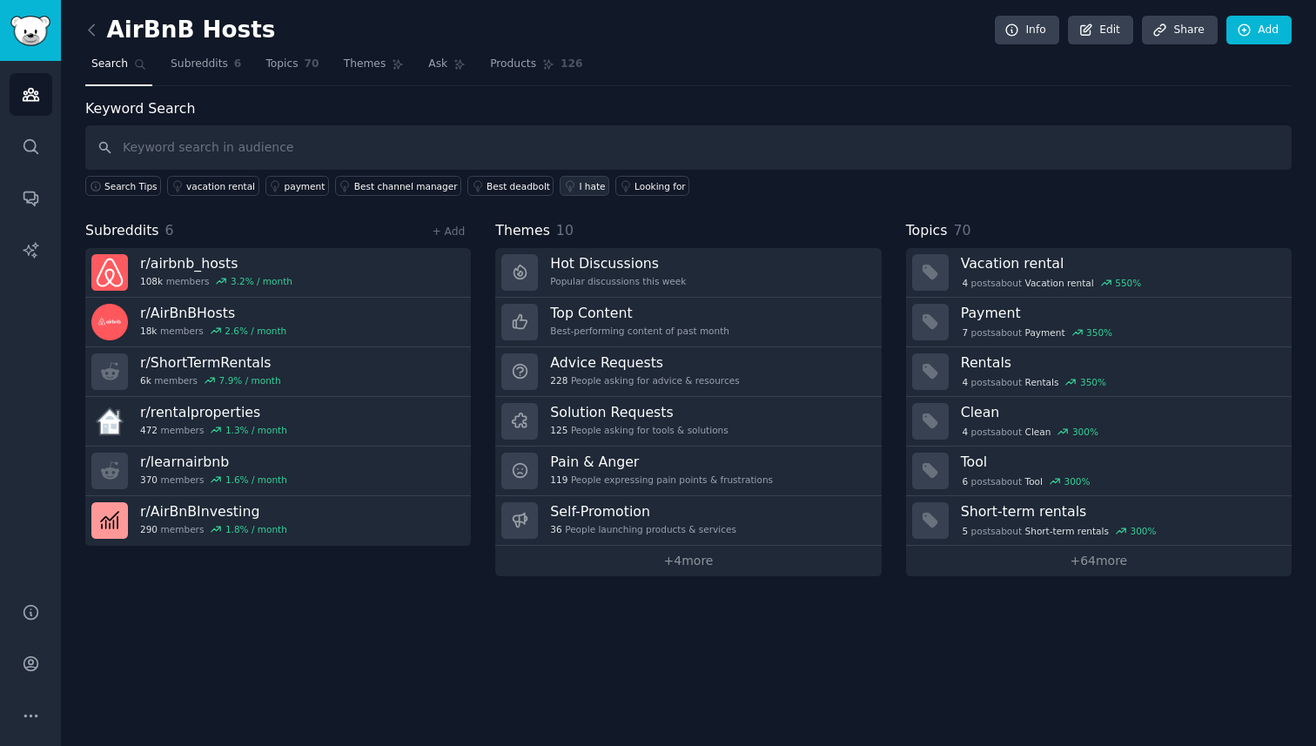
click at [562, 186] on link "I hate" at bounding box center [585, 186] width 50 height 20
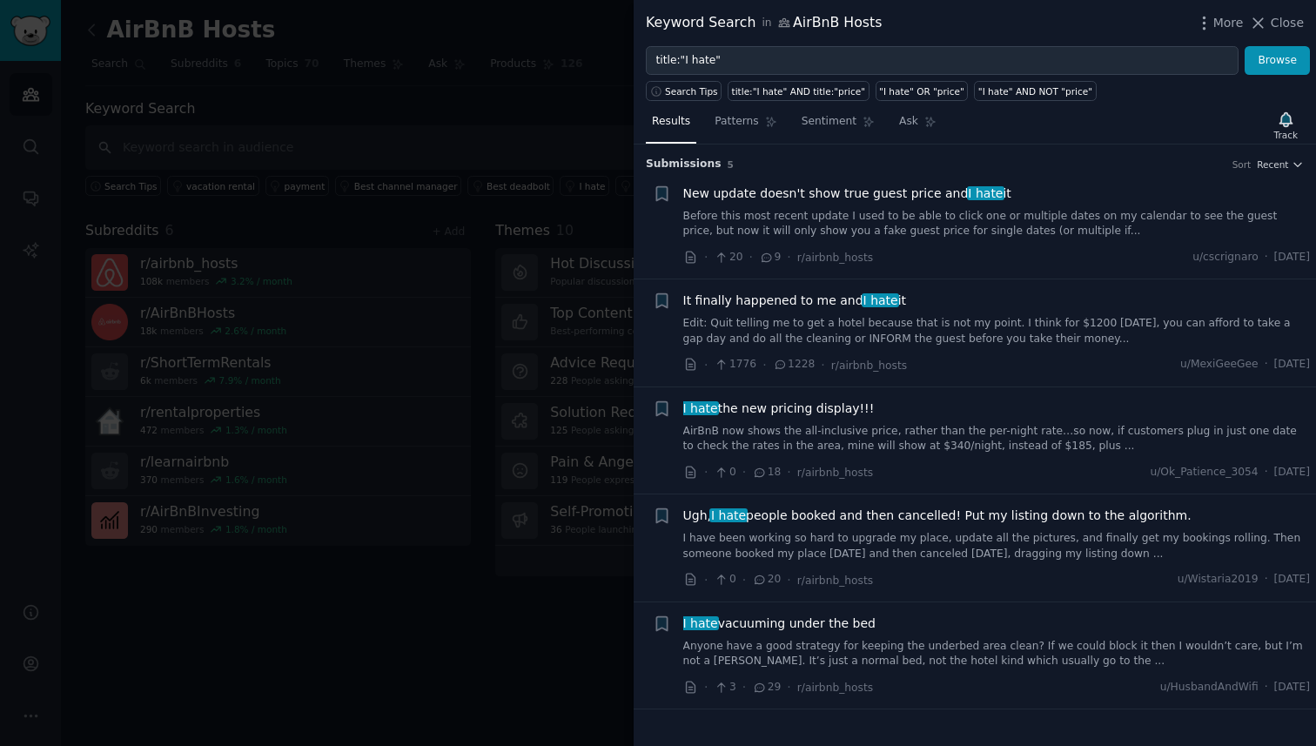
click at [481, 200] on div at bounding box center [658, 373] width 1316 height 746
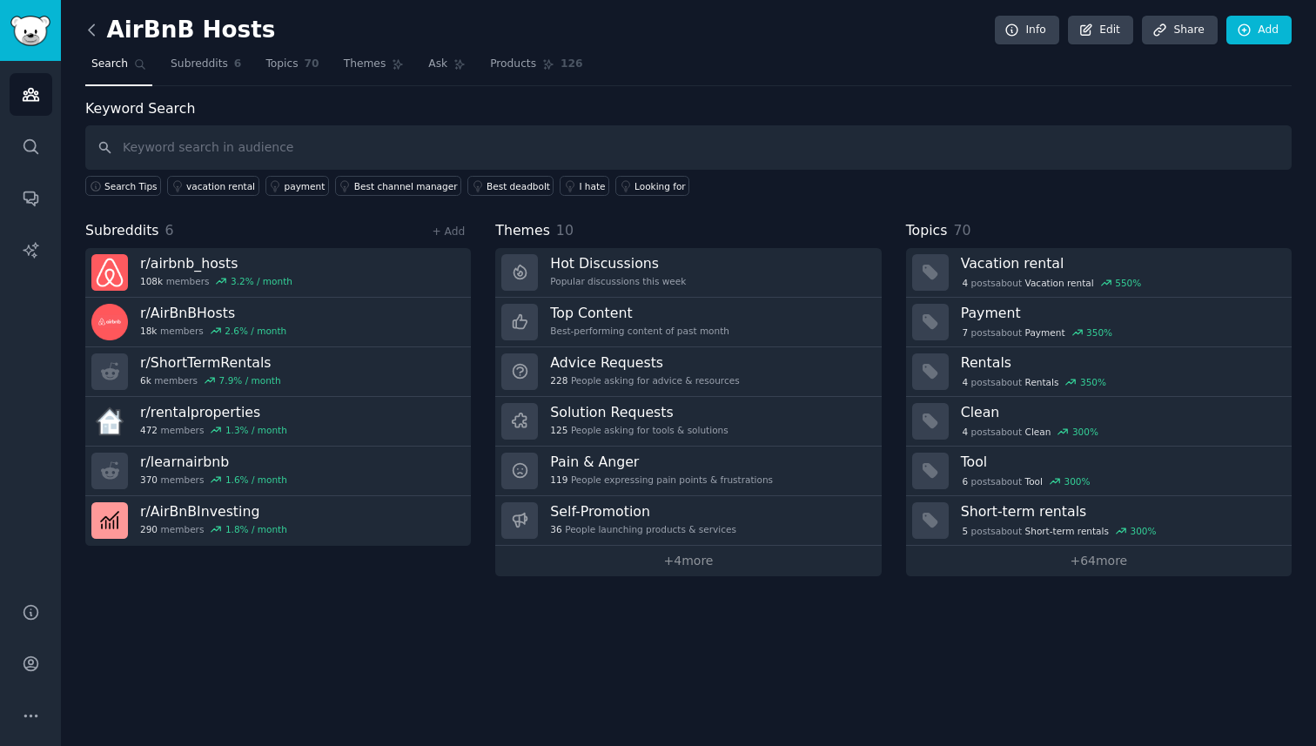
click at [98, 28] on icon at bounding box center [92, 30] width 18 height 18
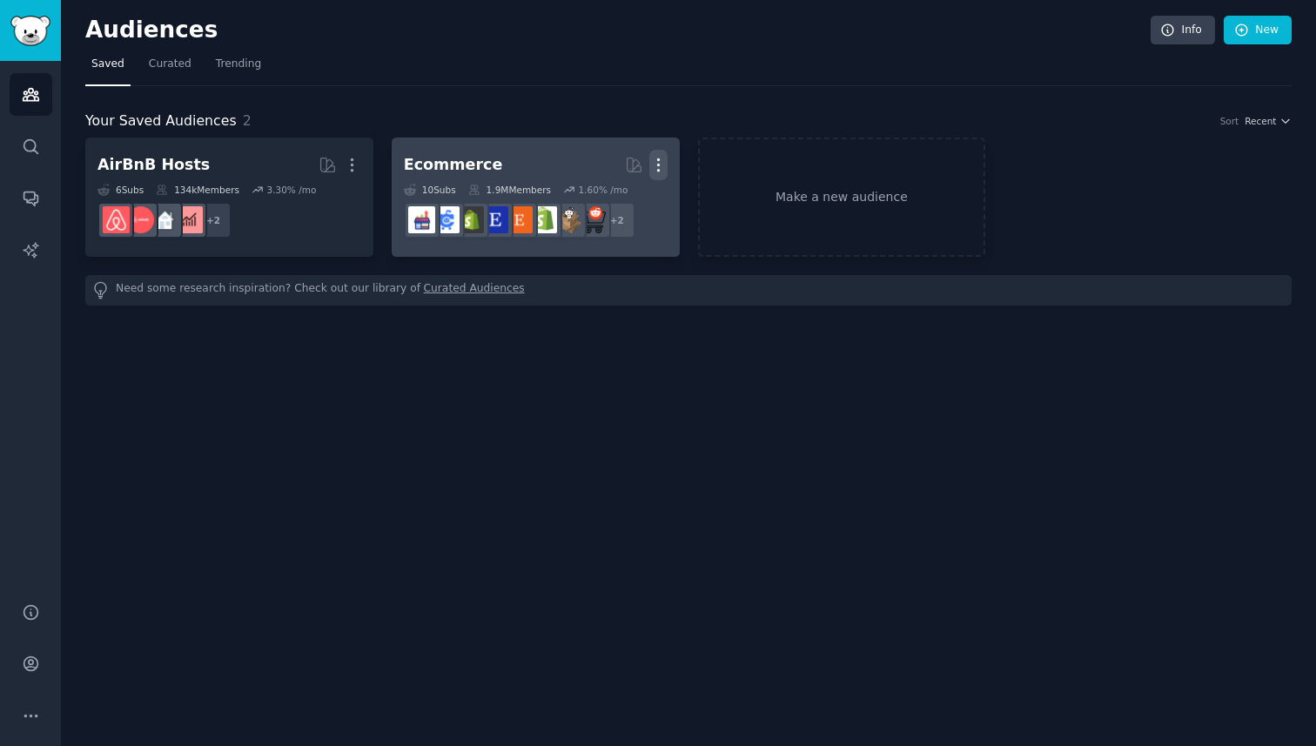
click at [665, 173] on icon "button" at bounding box center [659, 165] width 18 height 18
click at [629, 198] on p "Delete" at bounding box center [611, 201] width 40 height 18
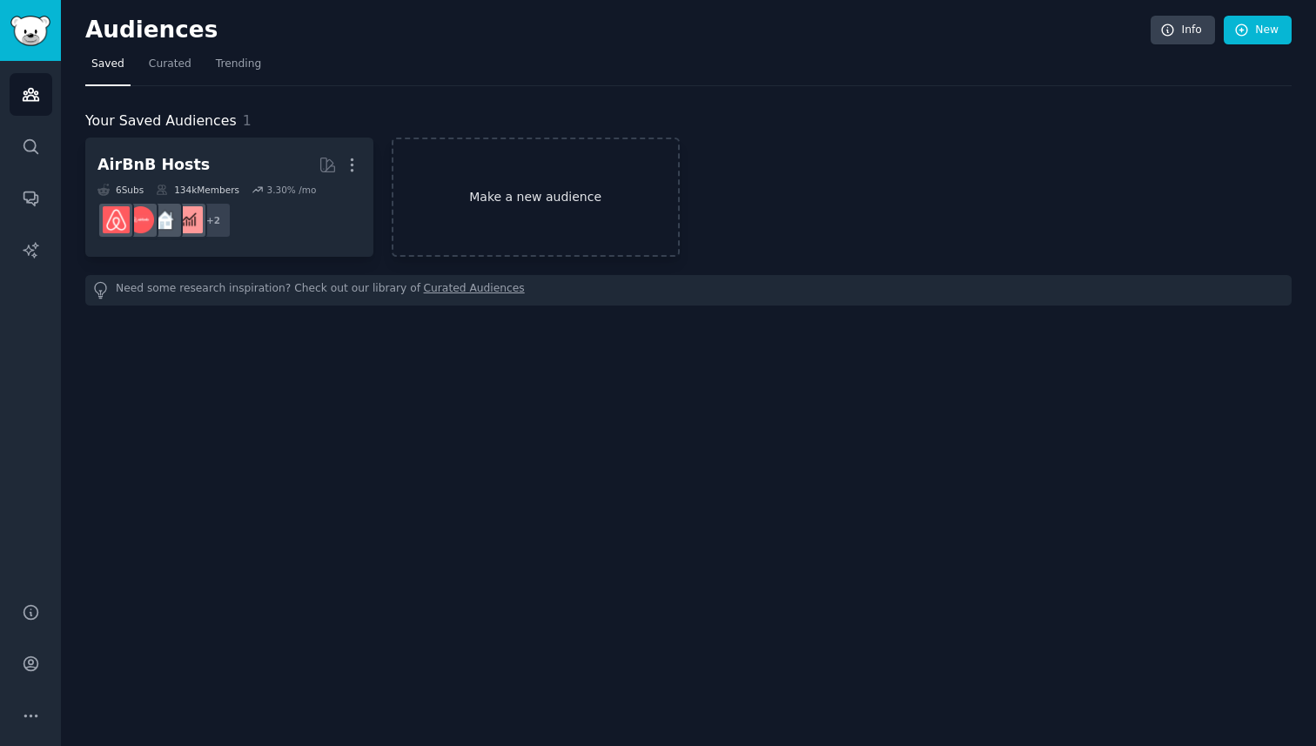
click at [605, 209] on link "Make a new audience" at bounding box center [536, 197] width 288 height 119
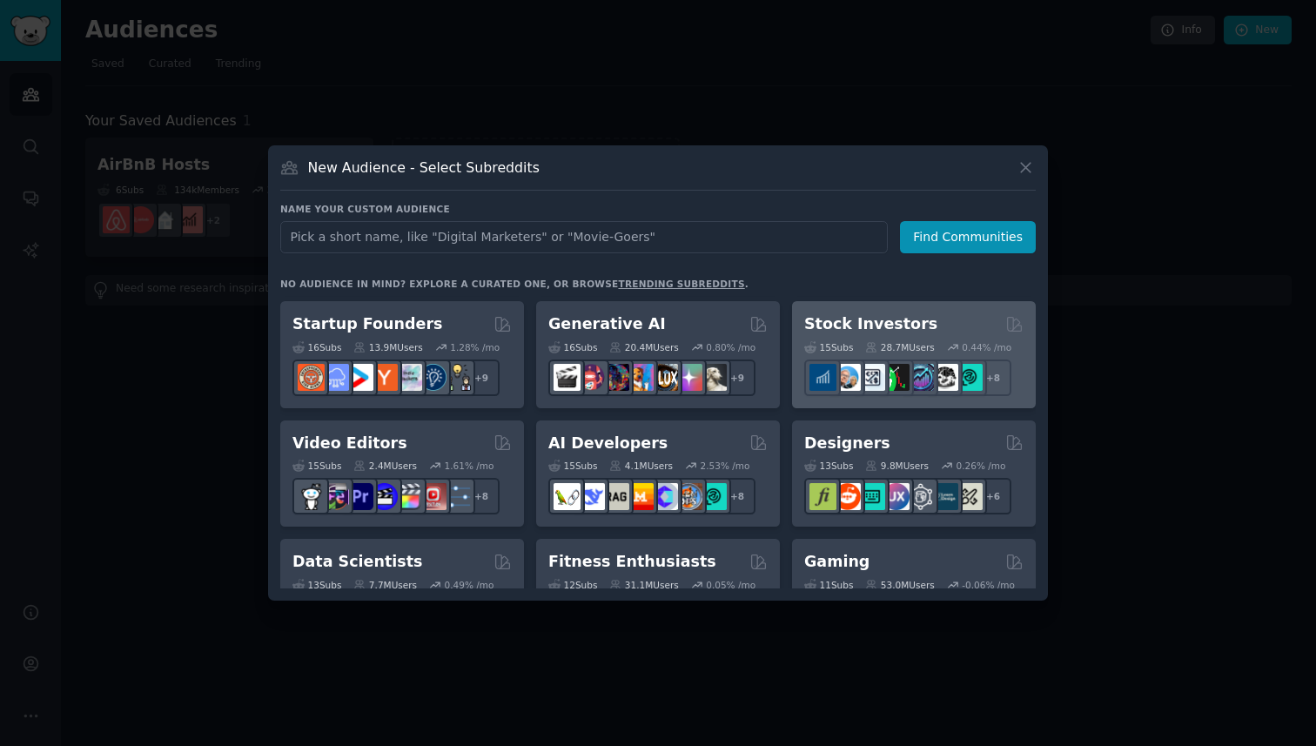
scroll to position [233, 0]
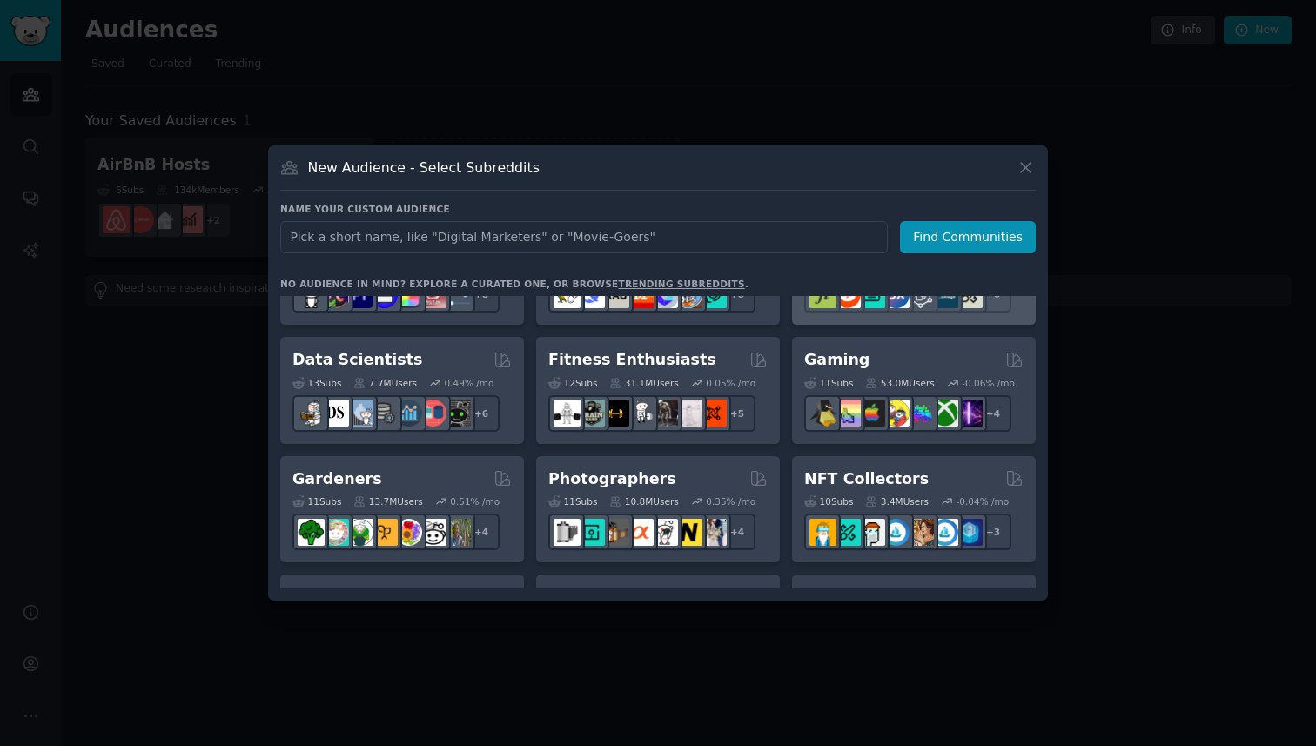
scroll to position [453, 0]
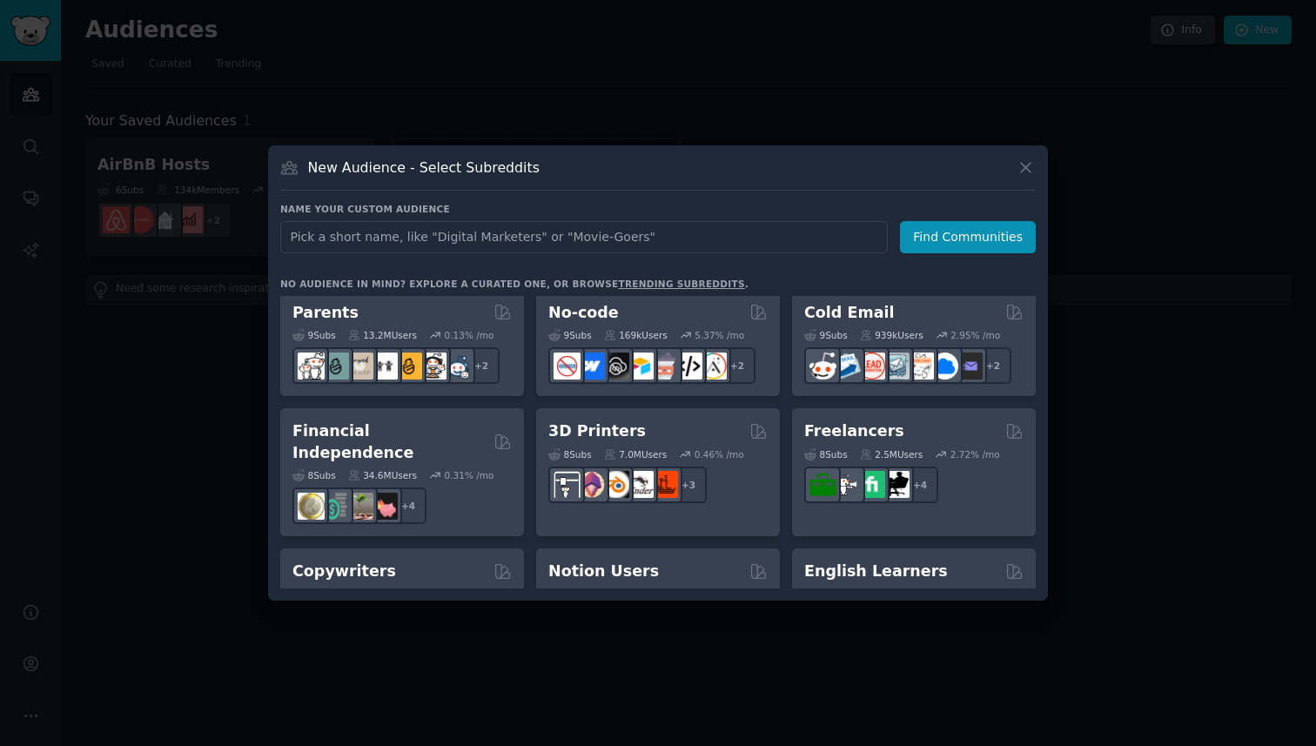
click at [790, 425] on div "Pet Lovers 31 Sub s 24.4M Users 0.69 % /mo + 24 Software Developers 26 Sub s 30…" at bounding box center [658, 294] width 756 height 1673
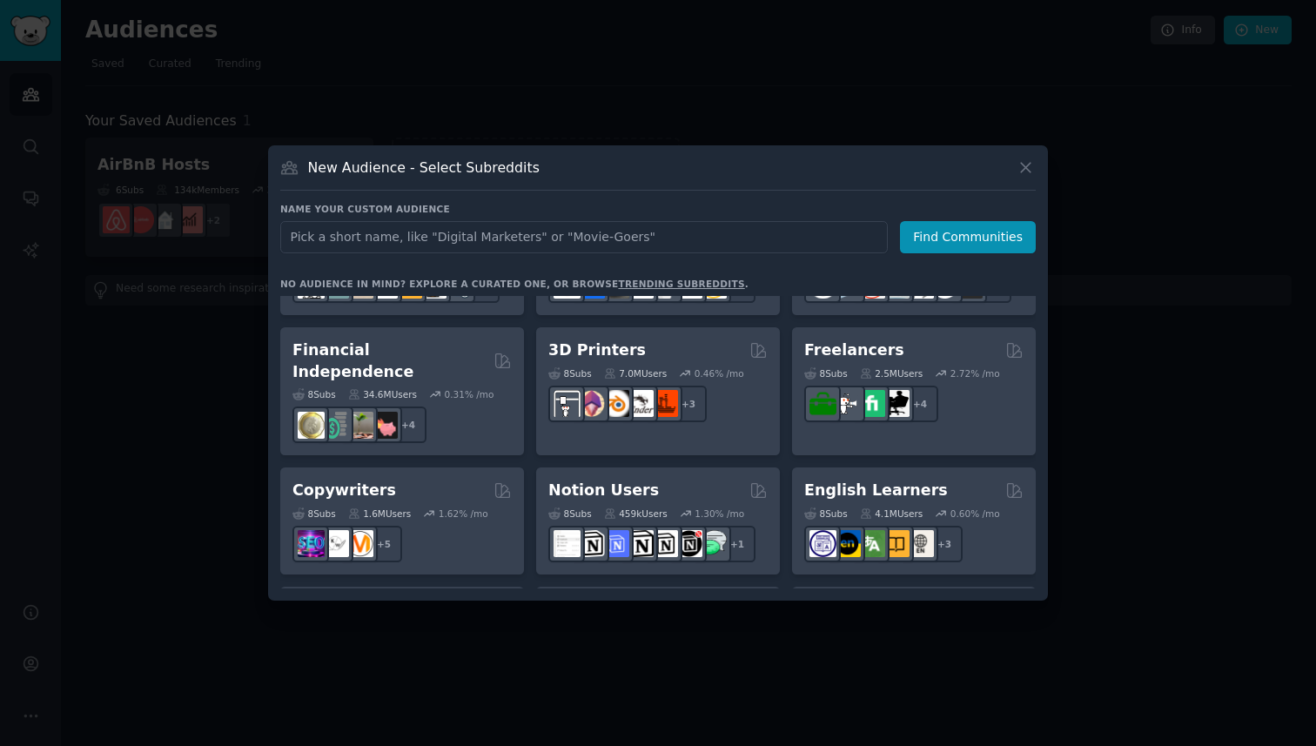
scroll to position [1007, 0]
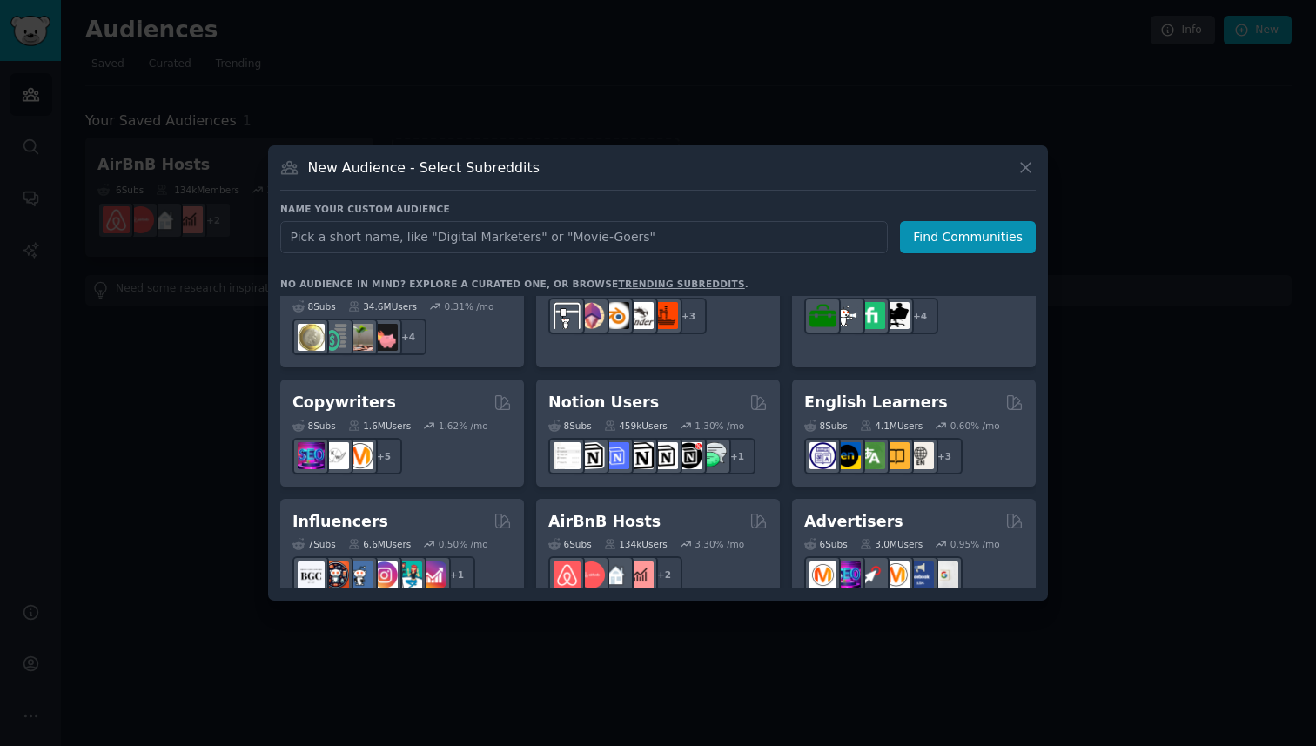
click at [787, 376] on div "Pet Lovers 31 Sub s 24.4M Users 0.69 % /mo + 24 Software Developers 26 Sub s 30…" at bounding box center [658, 125] width 756 height 1673
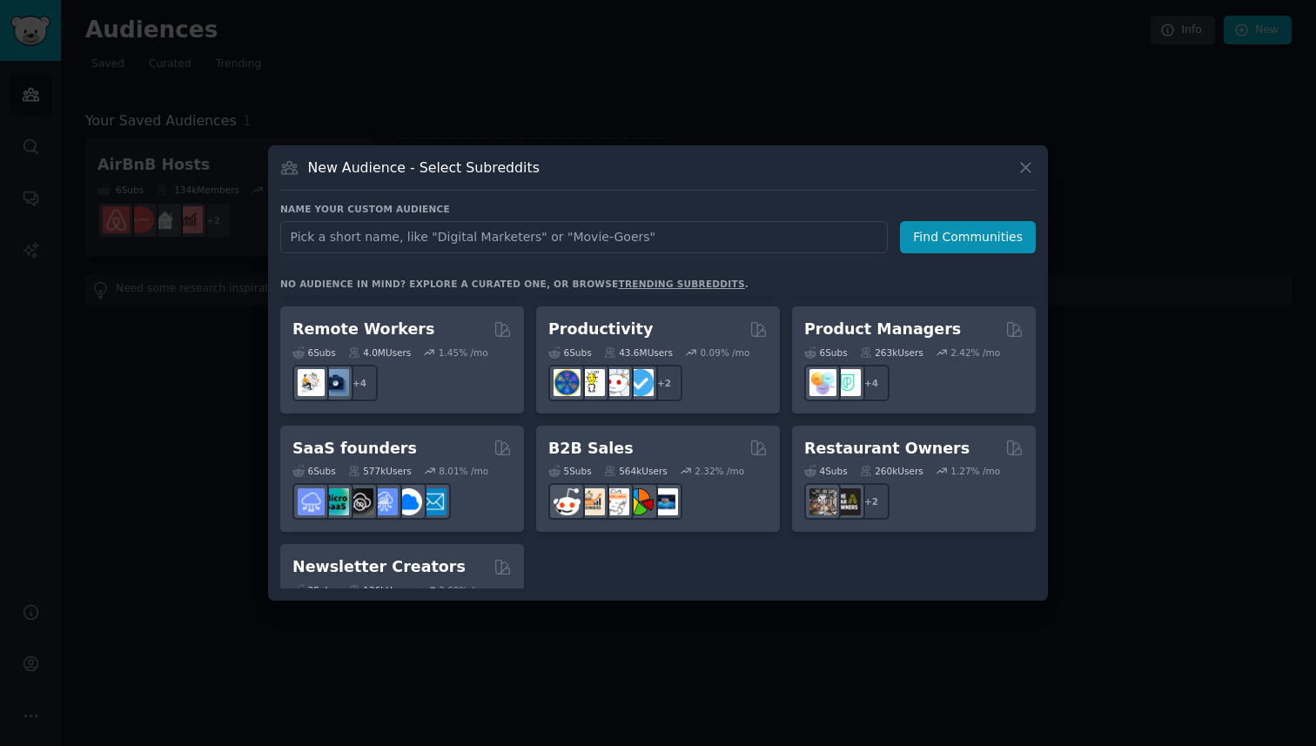
scroll to position [1323, 0]
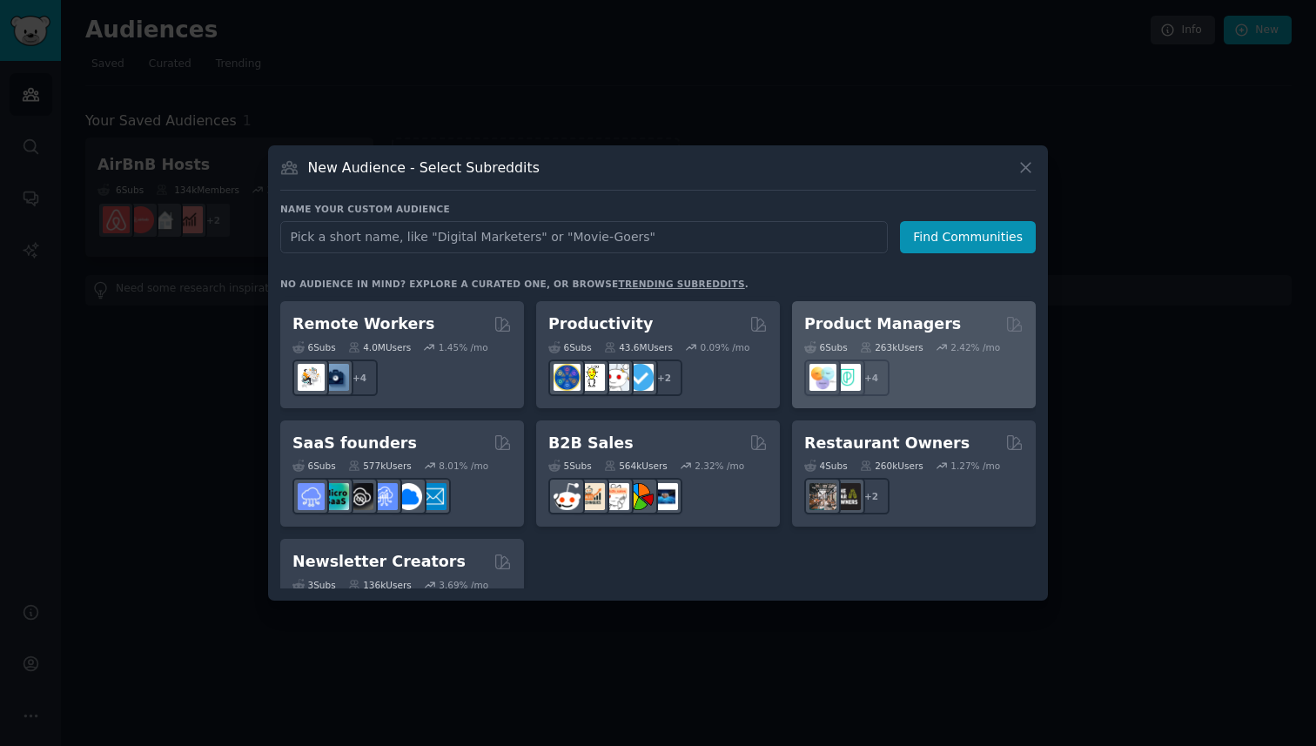
click at [902, 360] on div "+ 4" at bounding box center [913, 378] width 219 height 37
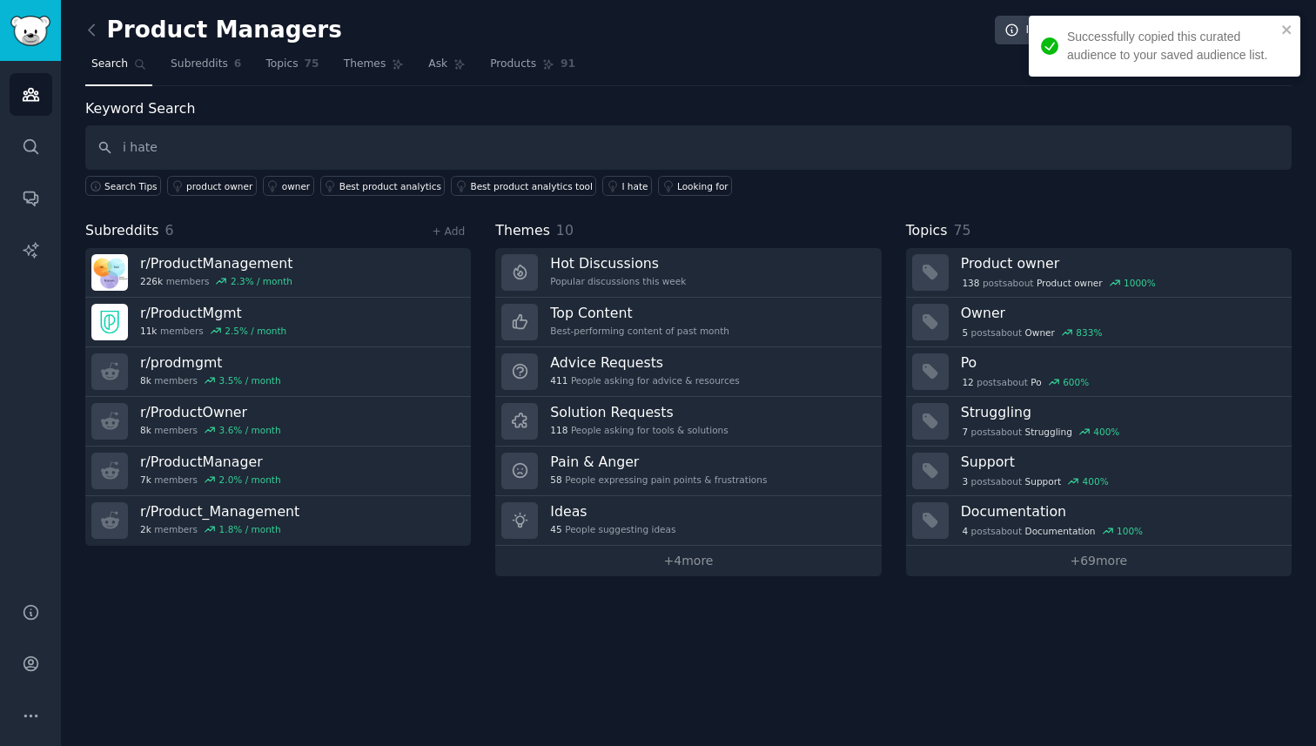
type input "i hate"
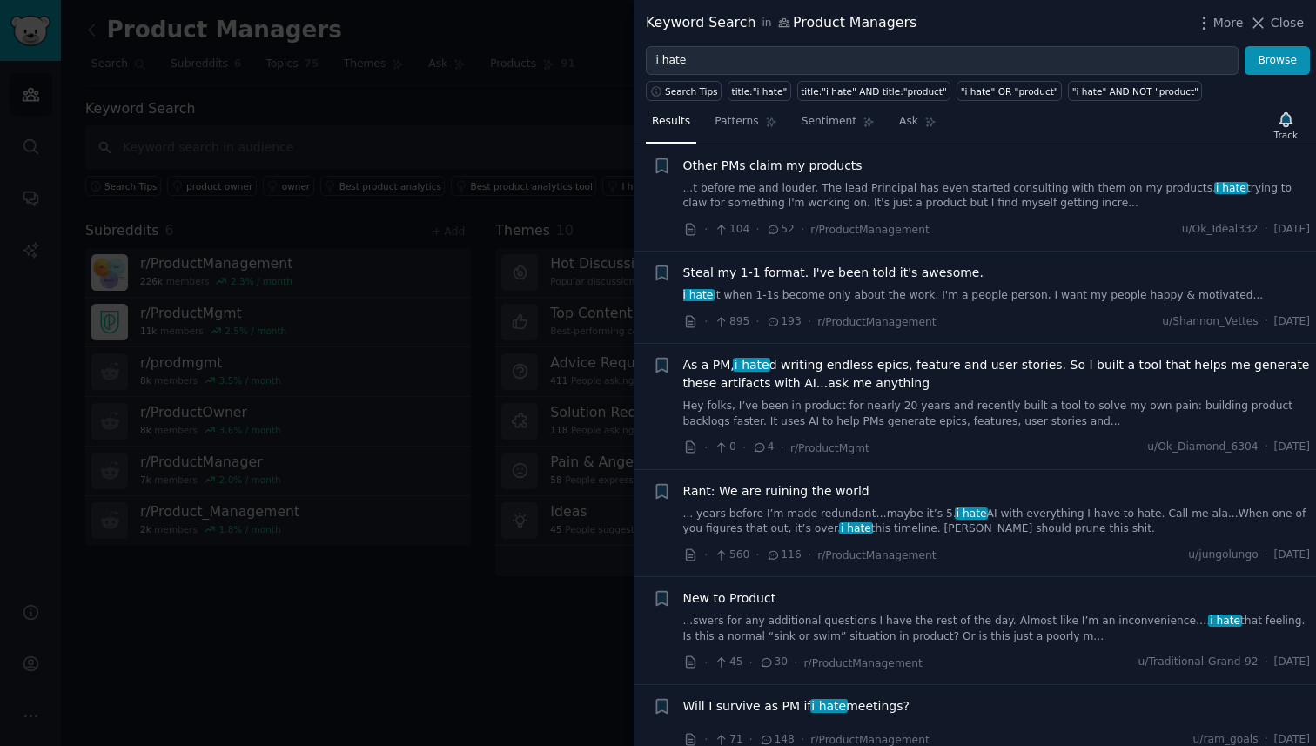
scroll to position [337, 0]
